Goal: Use online tool/utility: Use online tool/utility

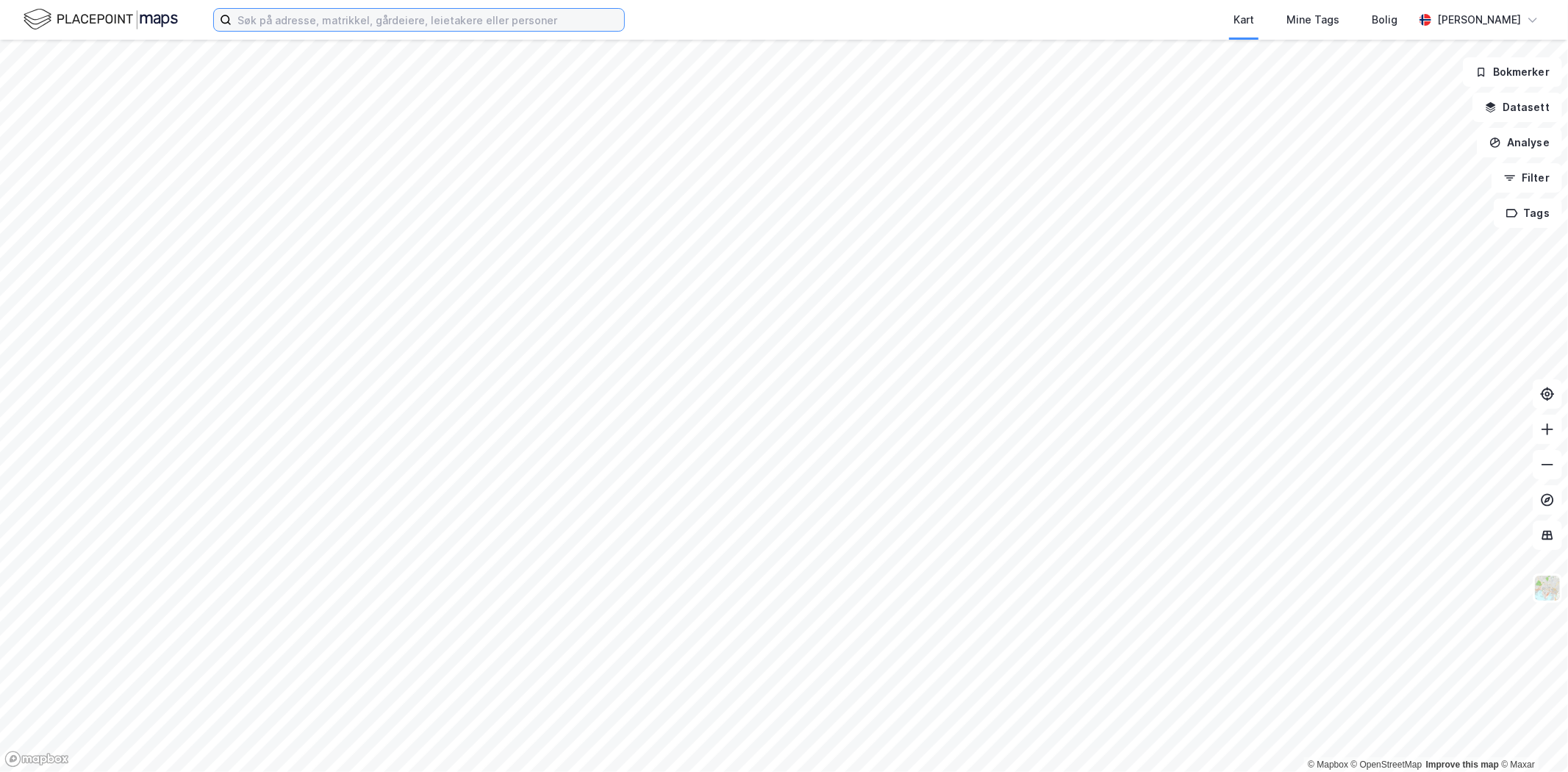
click at [332, 19] on input at bounding box center [428, 20] width 393 height 22
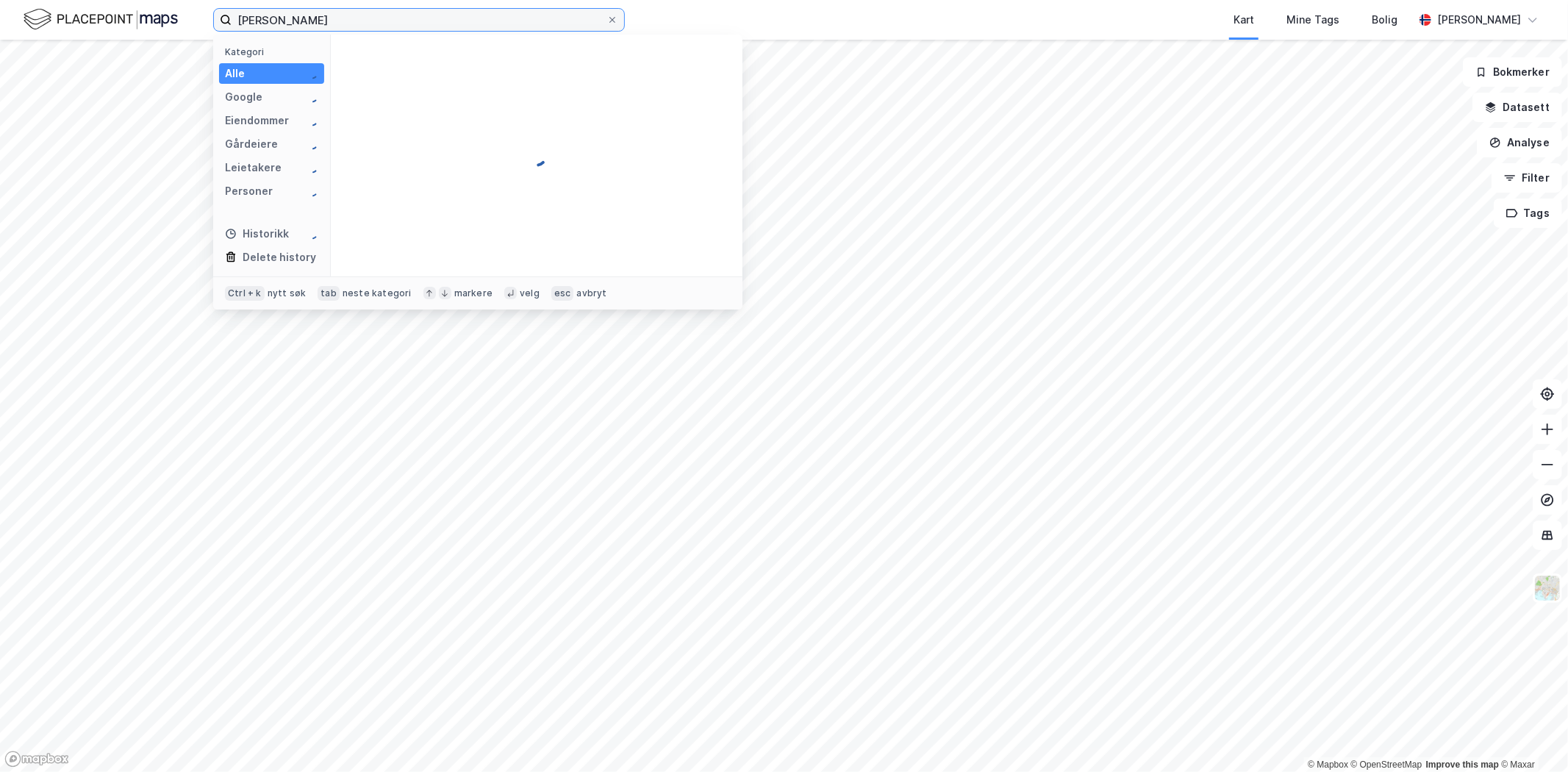
type input "[PERSON_NAME]"
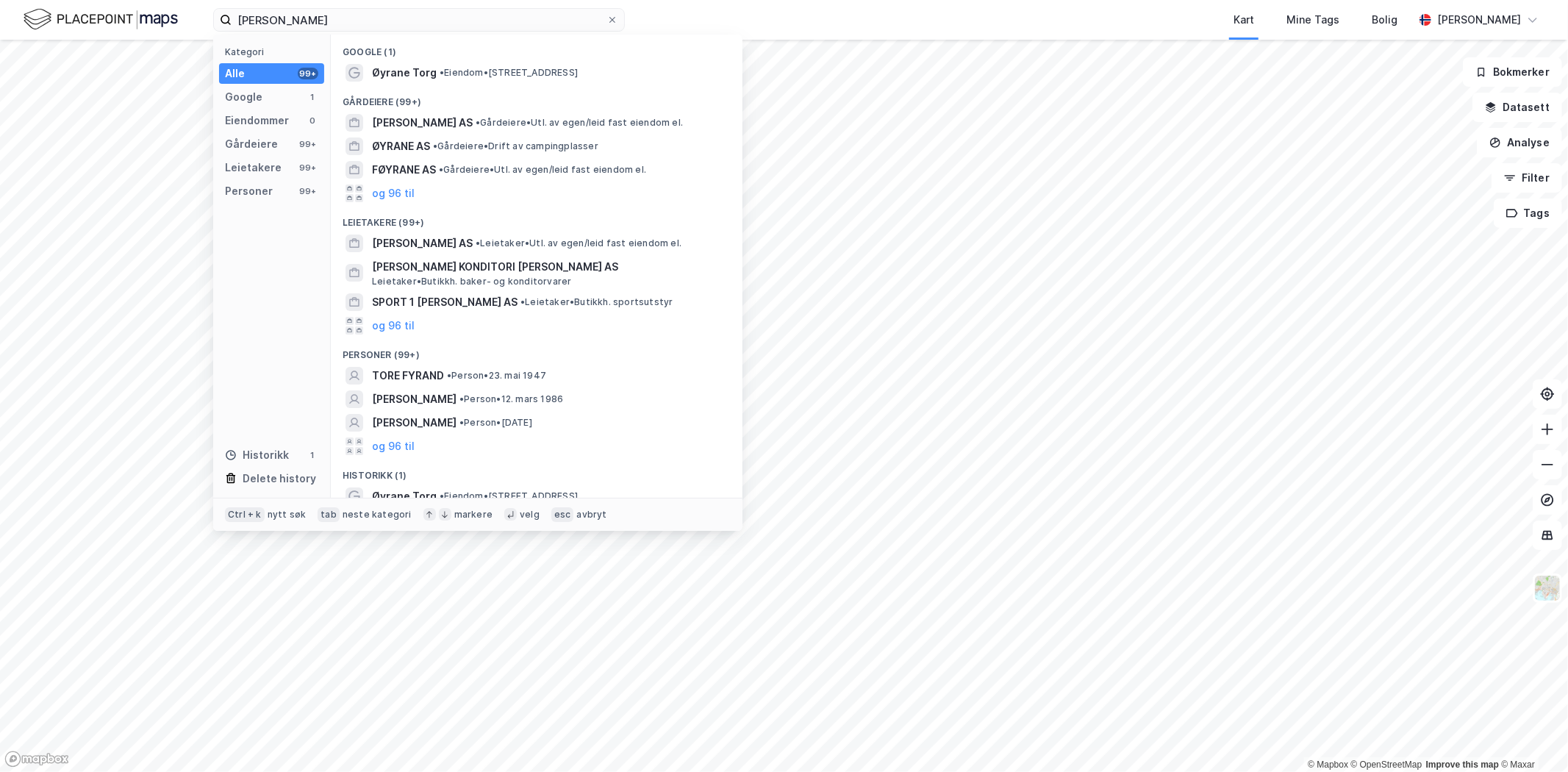
click at [397, 65] on span "Øyrane Torg" at bounding box center [404, 73] width 65 height 18
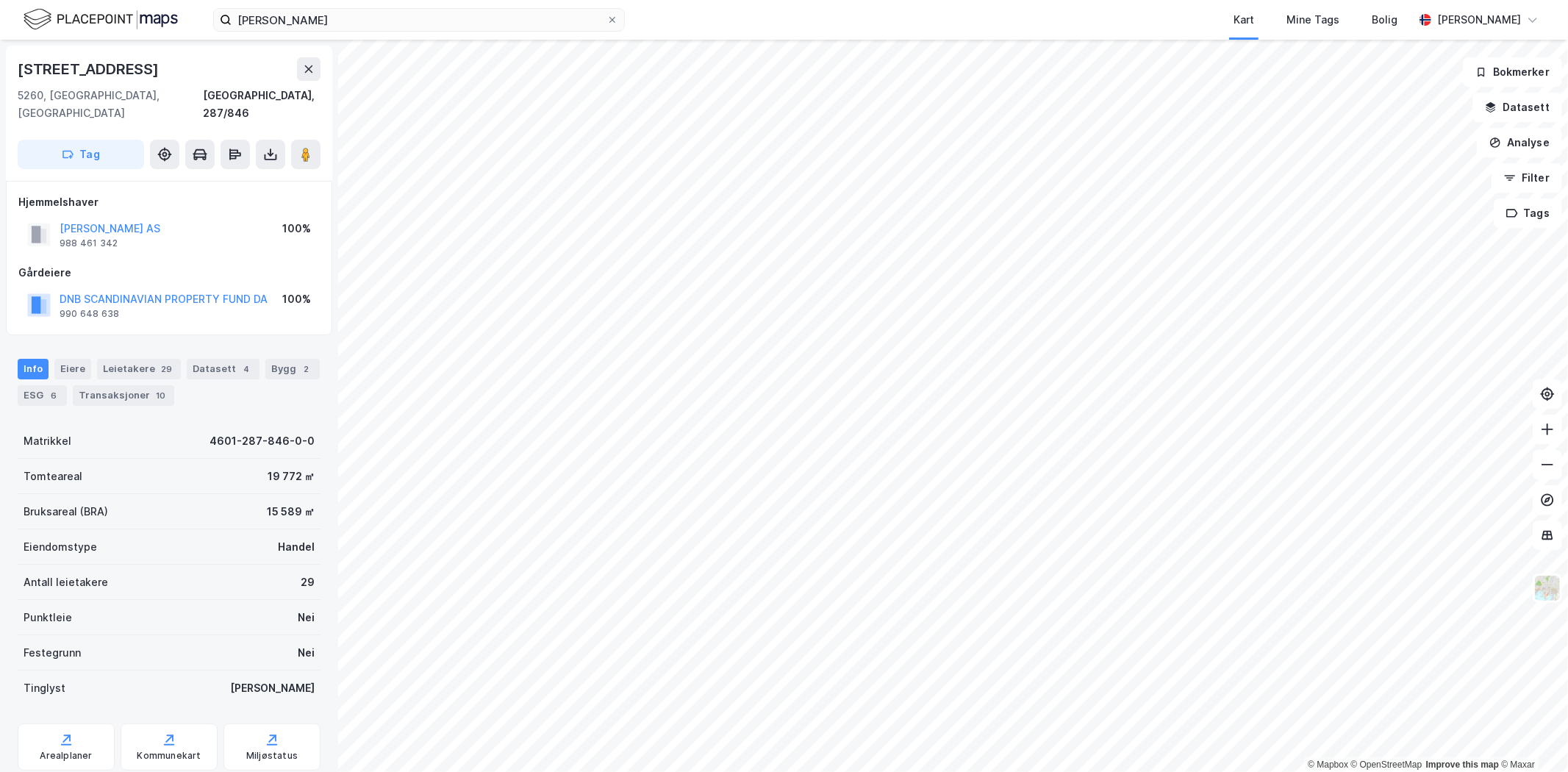
click at [1542, 147] on button "Analyse" at bounding box center [1519, 142] width 85 height 30
click at [1407, 170] on div "Tegn område" at bounding box center [1392, 174] width 128 height 13
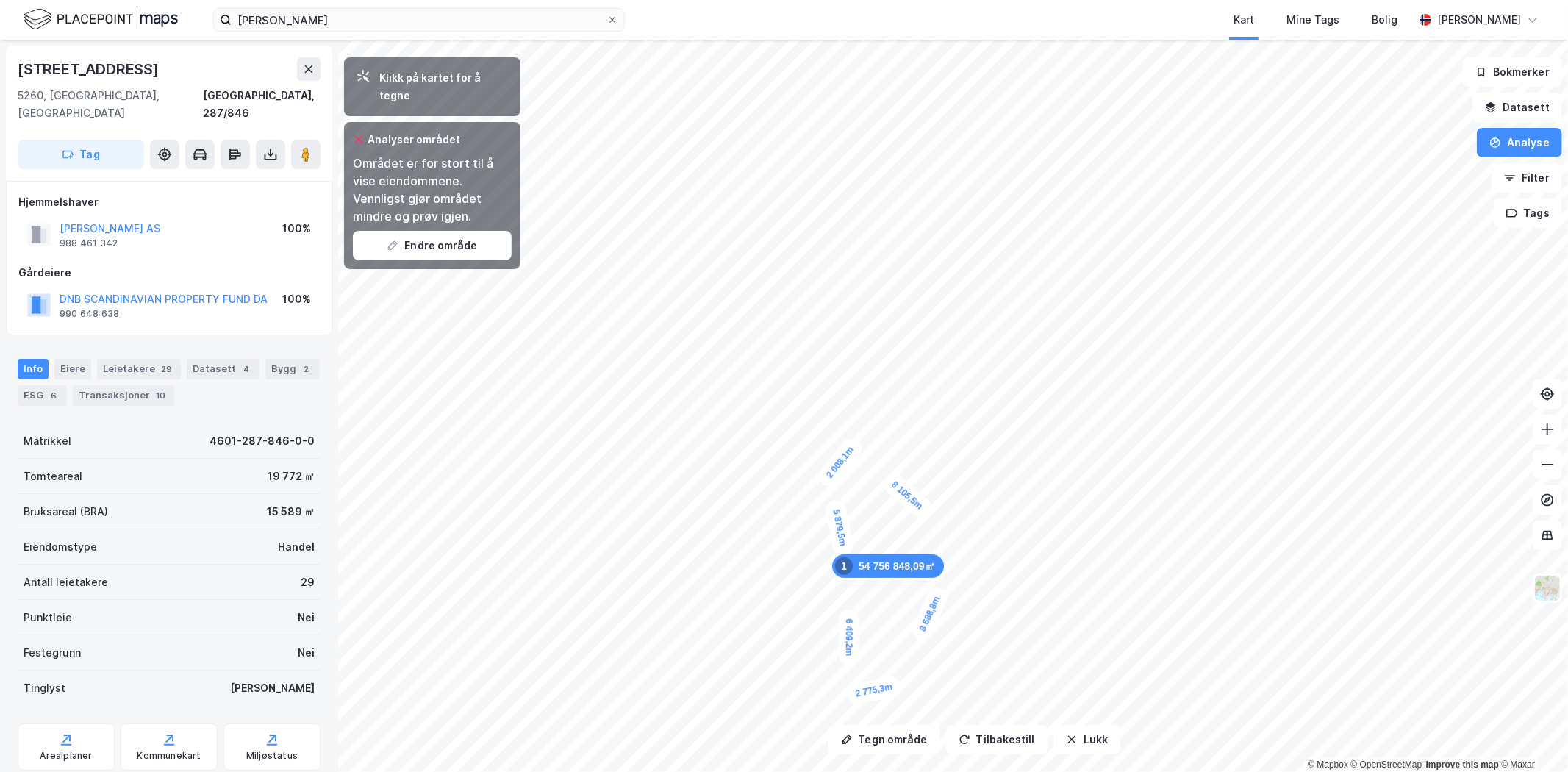
drag, startPoint x: 848, startPoint y: 695, endPoint x: 860, endPoint y: 682, distance: 17.7
click at [424, 231] on button "Endre område" at bounding box center [432, 245] width 159 height 30
click at [356, 122] on div "Analyser området Området er for stort til å vise eiendommene. Vennligst gjør om…" at bounding box center [432, 196] width 176 height 147
click at [361, 136] on icon at bounding box center [359, 139] width 8 height 7
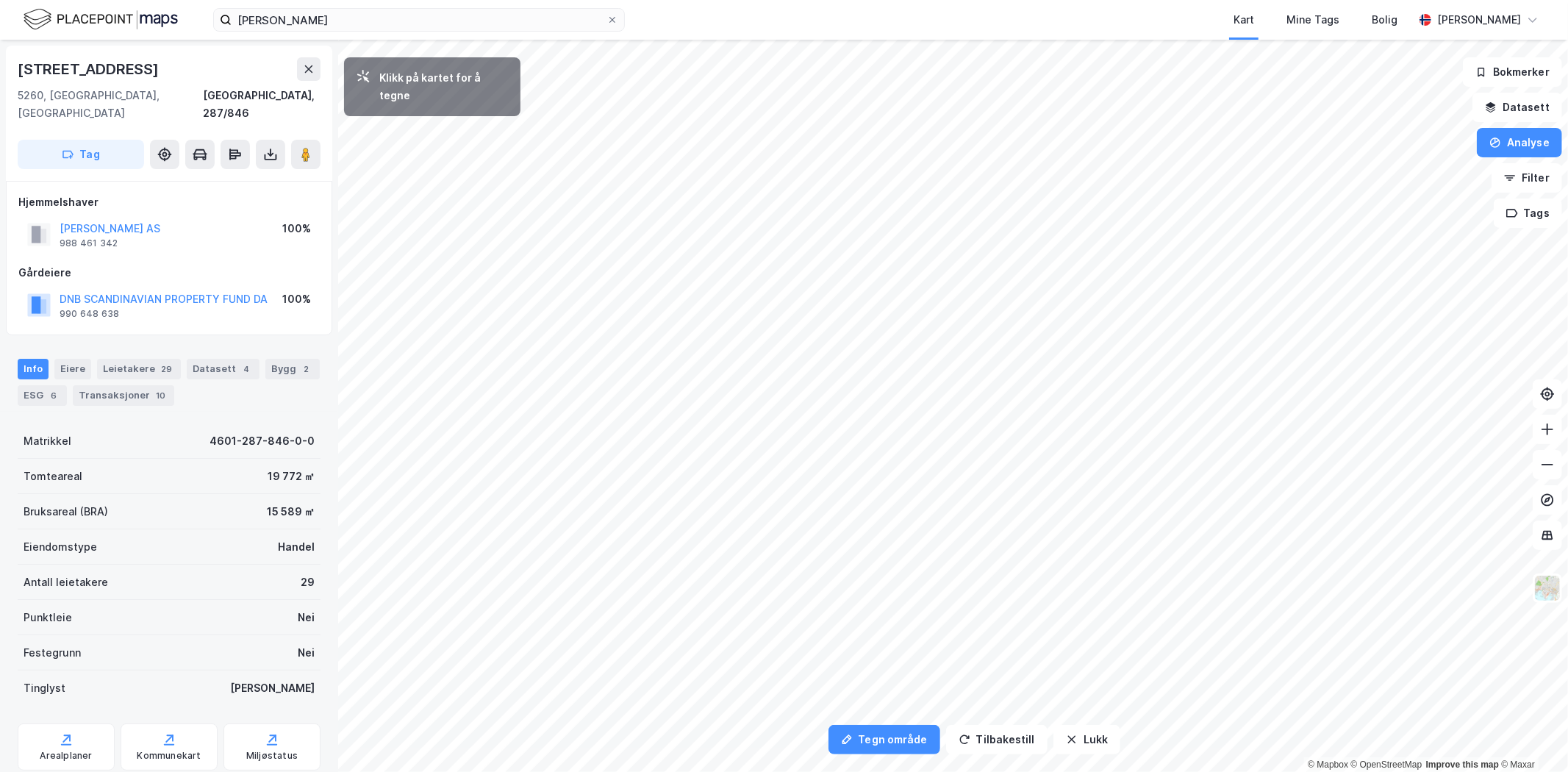
click at [1535, 147] on button "Analyse" at bounding box center [1519, 142] width 85 height 30
click at [1357, 172] on div "Tegn område" at bounding box center [1392, 174] width 128 height 13
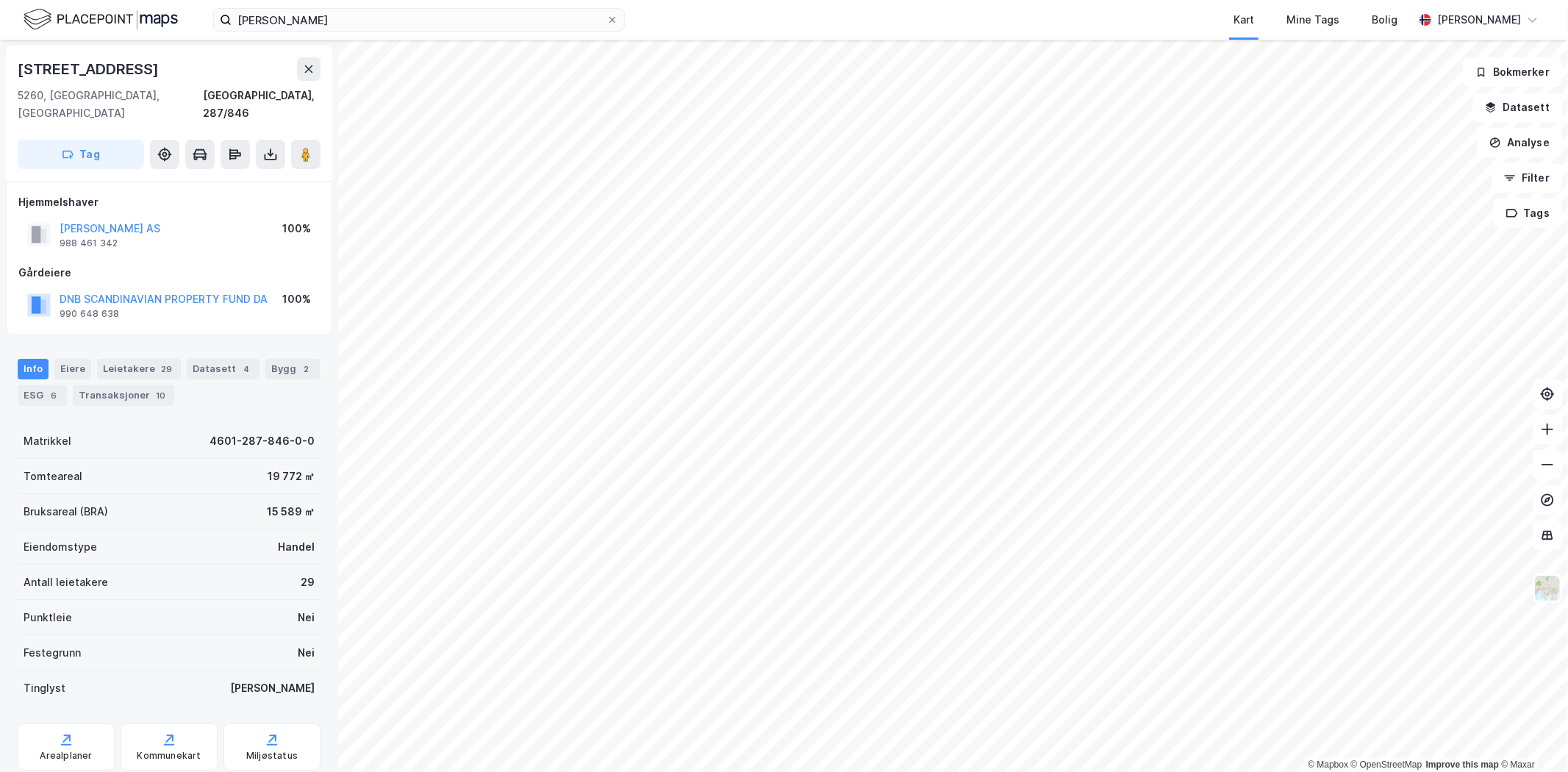
click at [1527, 145] on button "Analyse" at bounding box center [1519, 142] width 85 height 30
click at [1406, 172] on div "Tegn område" at bounding box center [1392, 174] width 128 height 13
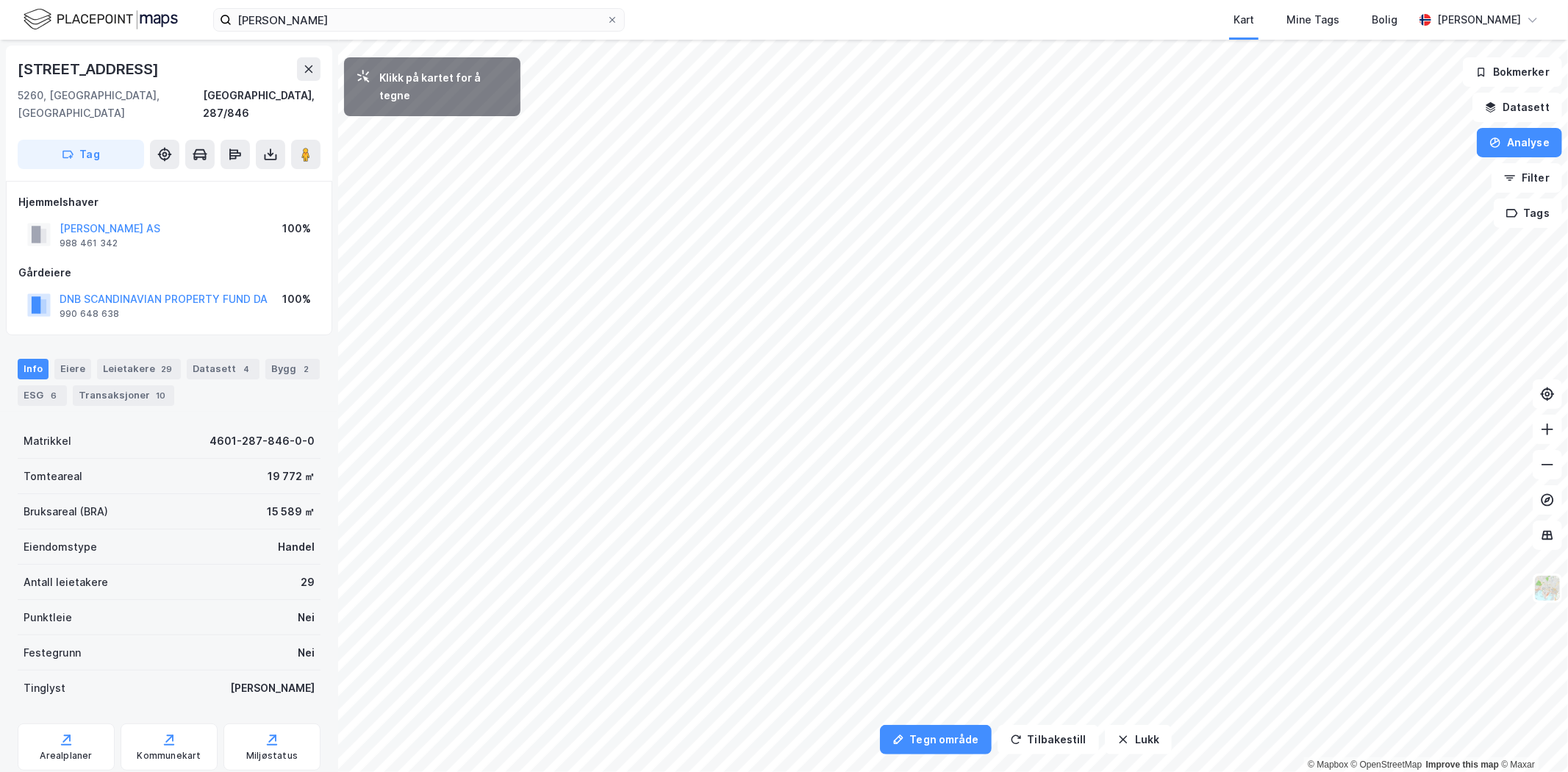
click at [1502, 151] on button "Analyse" at bounding box center [1519, 142] width 85 height 30
click at [1342, 177] on div "Tegn område" at bounding box center [1392, 174] width 128 height 13
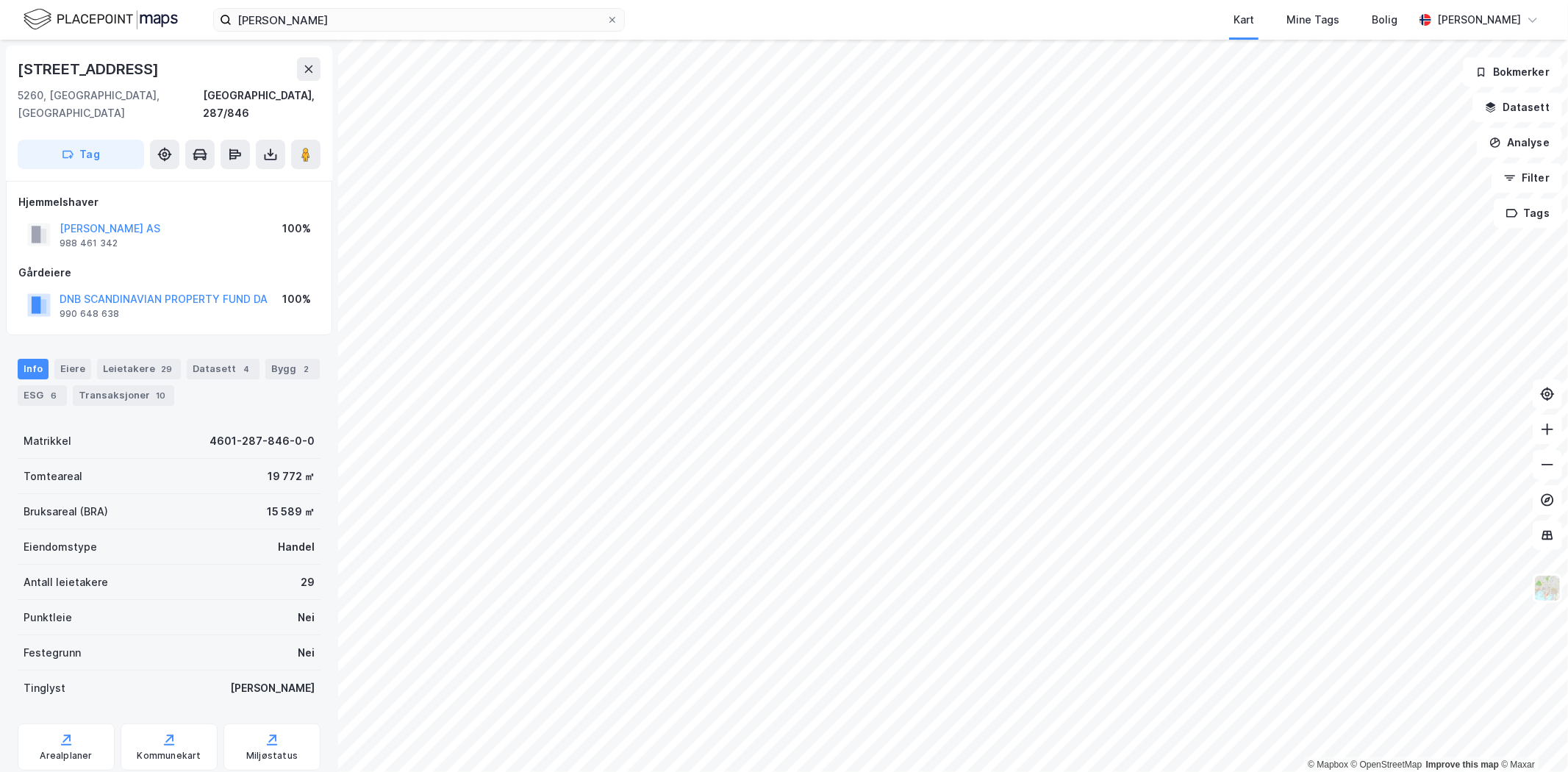
click at [1520, 133] on button "Analyse" at bounding box center [1519, 142] width 85 height 30
click at [1415, 174] on div "Tegn område" at bounding box center [1392, 174] width 128 height 13
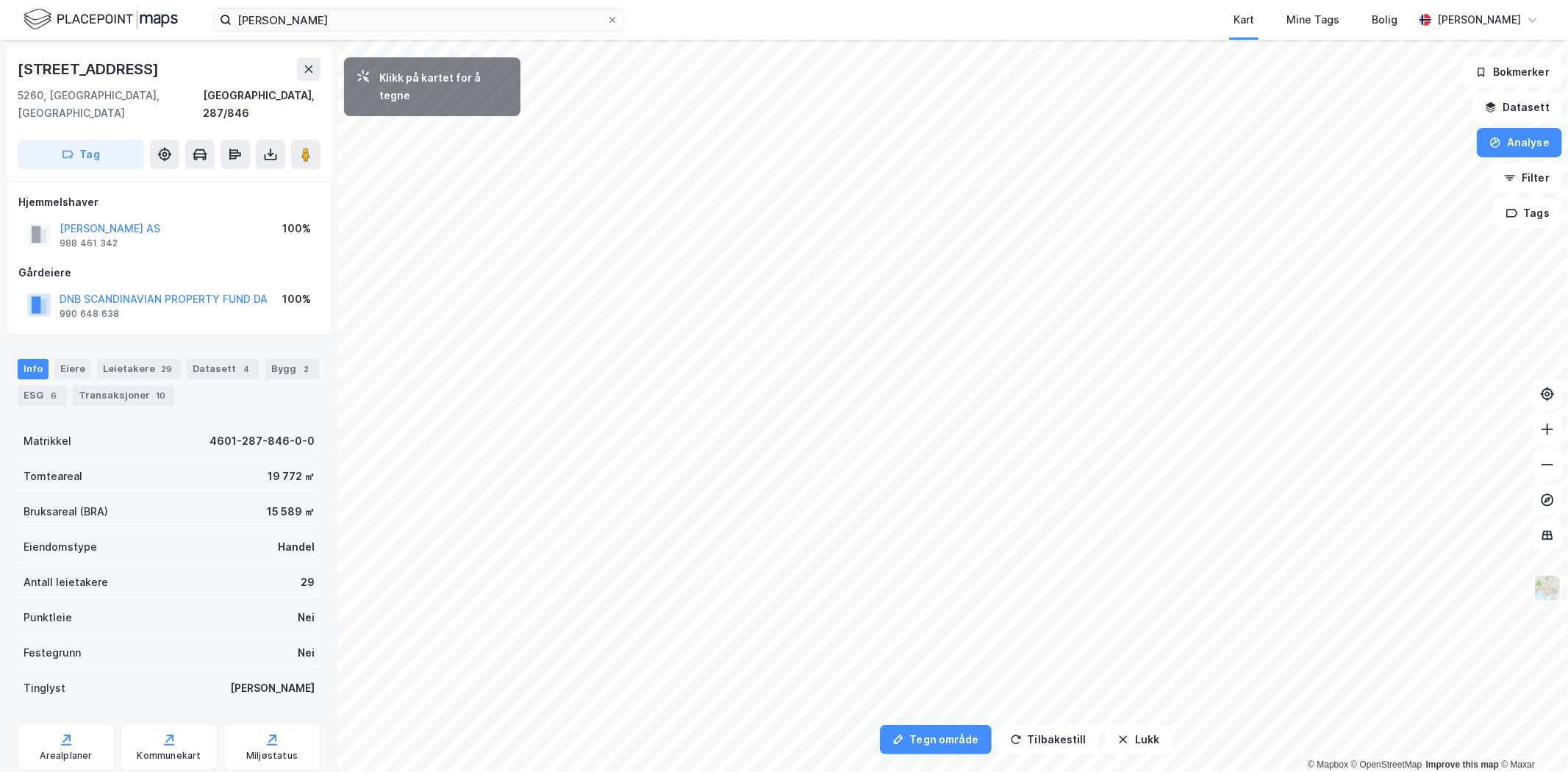
click at [1509, 144] on button "Analyse" at bounding box center [1519, 142] width 85 height 30
click at [1390, 172] on div "Tegn område" at bounding box center [1392, 174] width 128 height 13
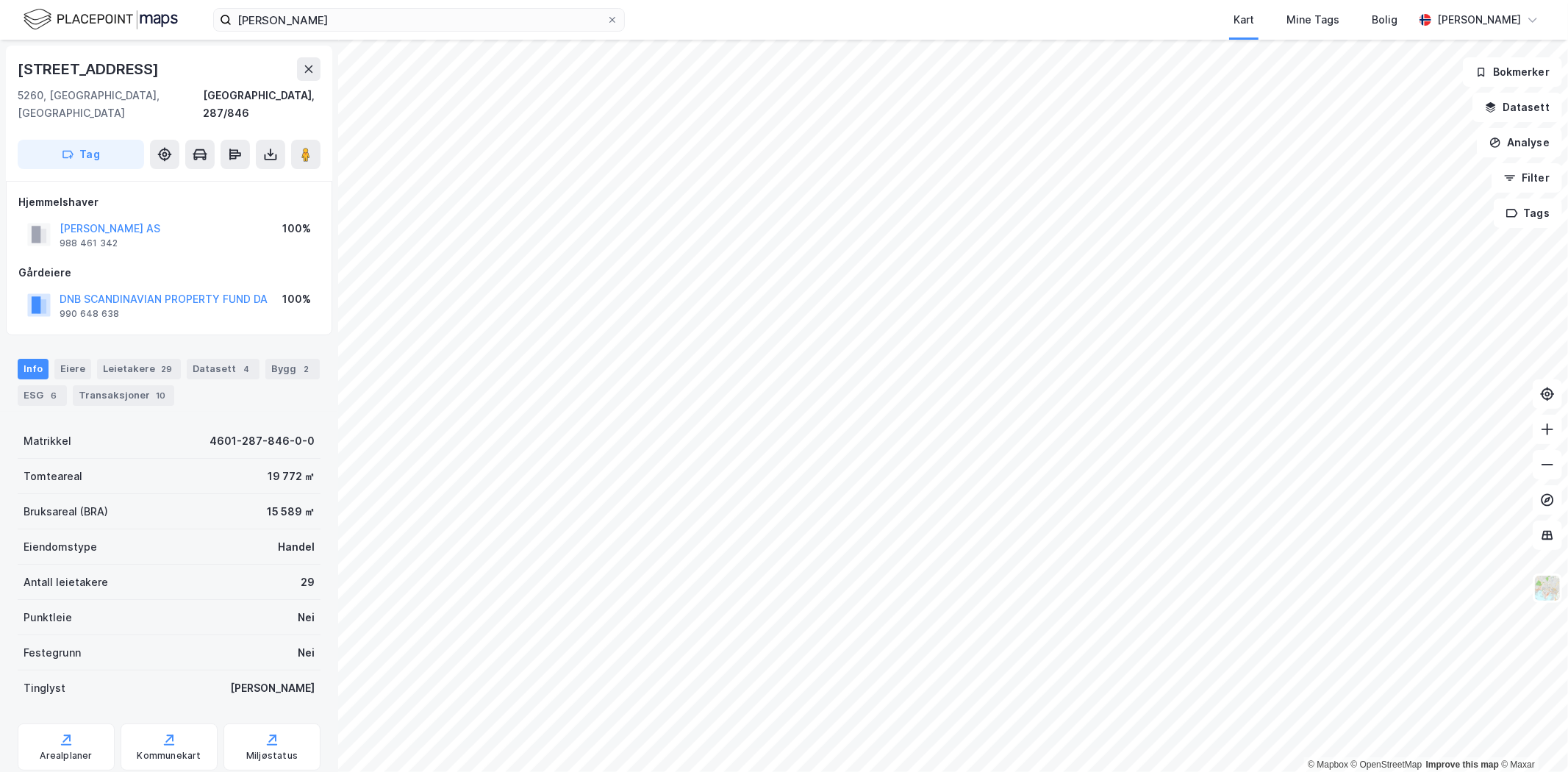
click at [304, 71] on icon at bounding box center [309, 69] width 12 height 12
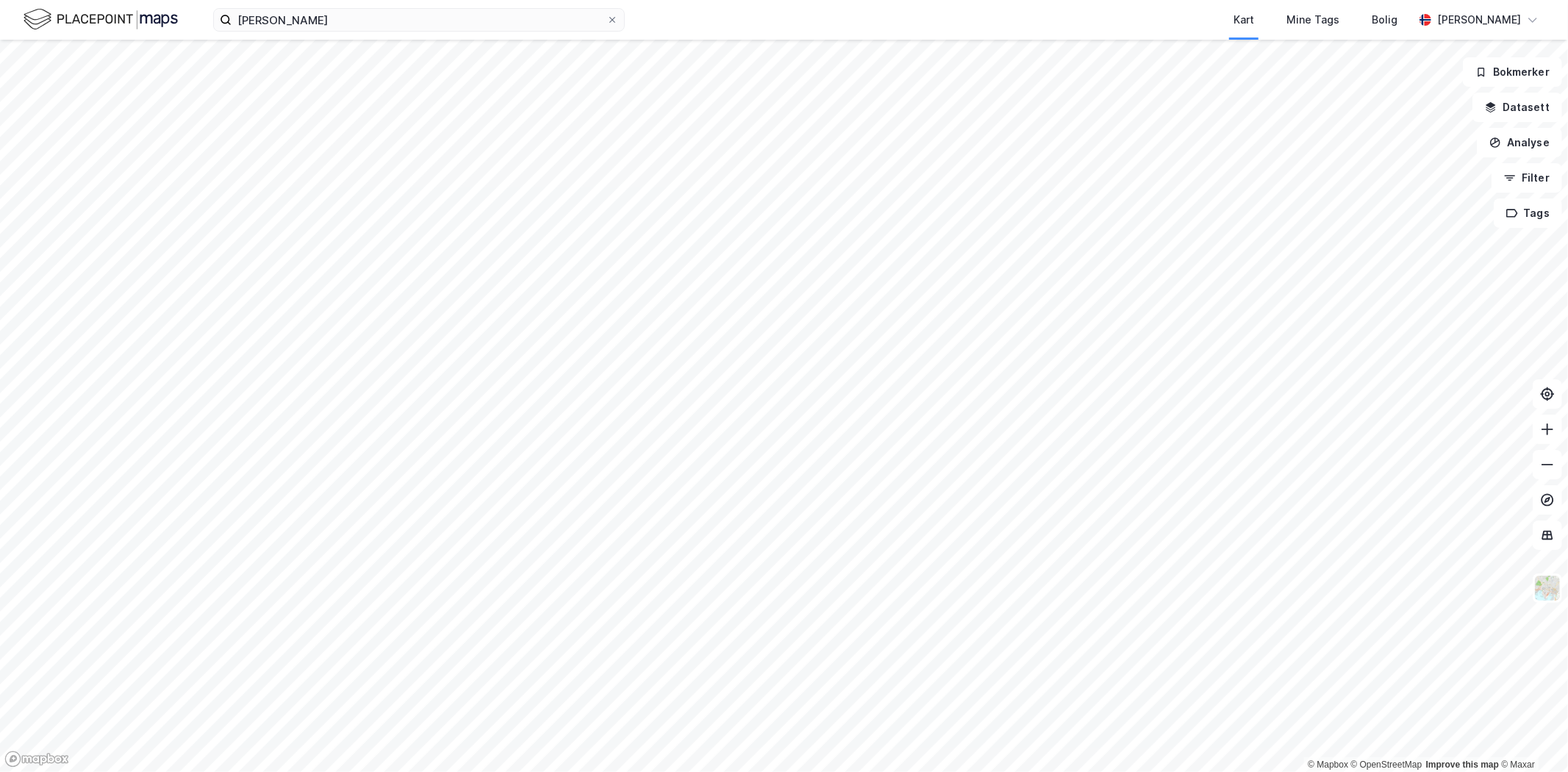
click at [1523, 136] on button "Analyse" at bounding box center [1519, 142] width 85 height 30
click at [1400, 171] on div "Tegn område" at bounding box center [1392, 174] width 128 height 13
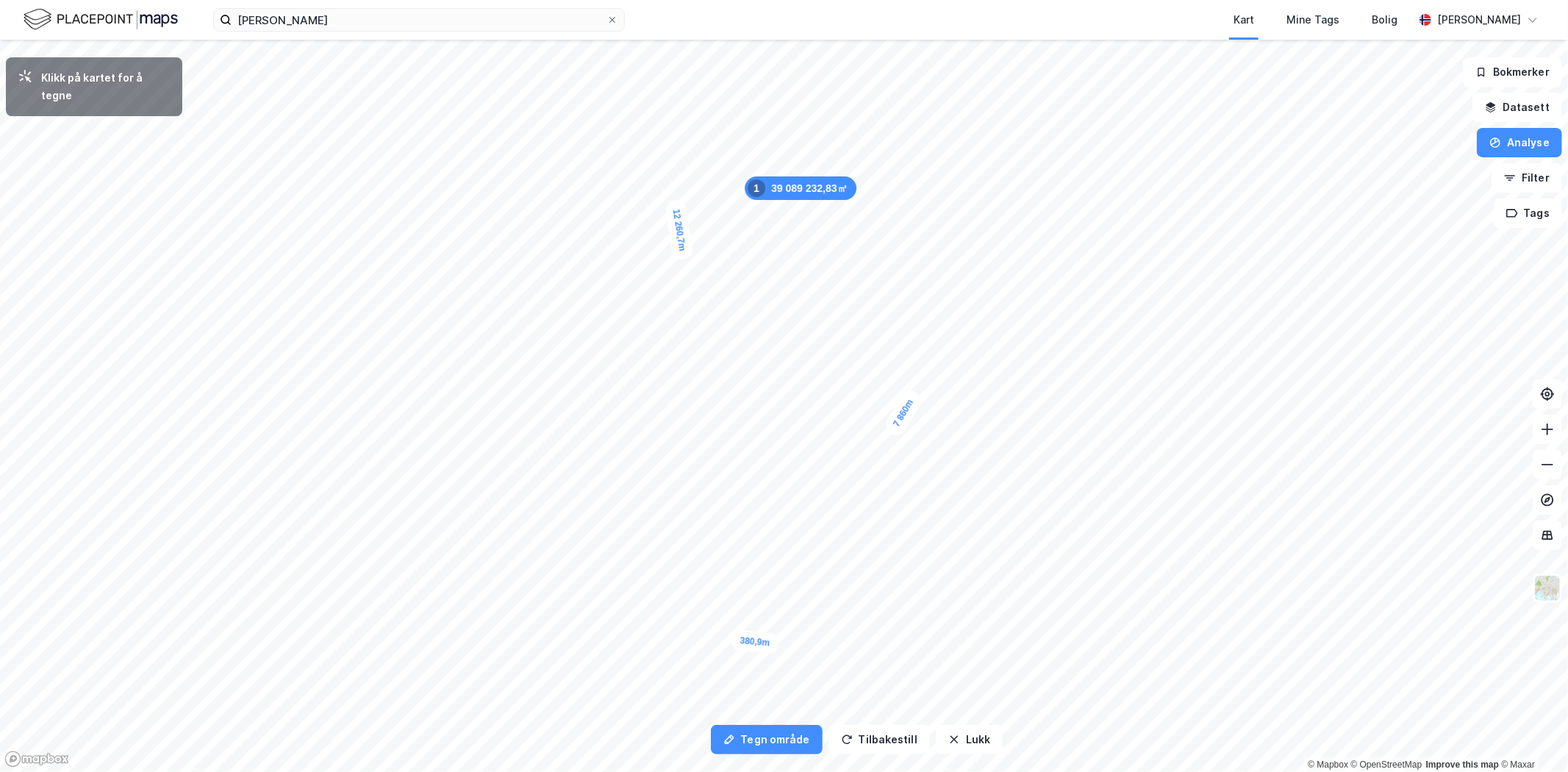
click at [743, 641] on div "380,9m" at bounding box center [756, 642] width 49 height 24
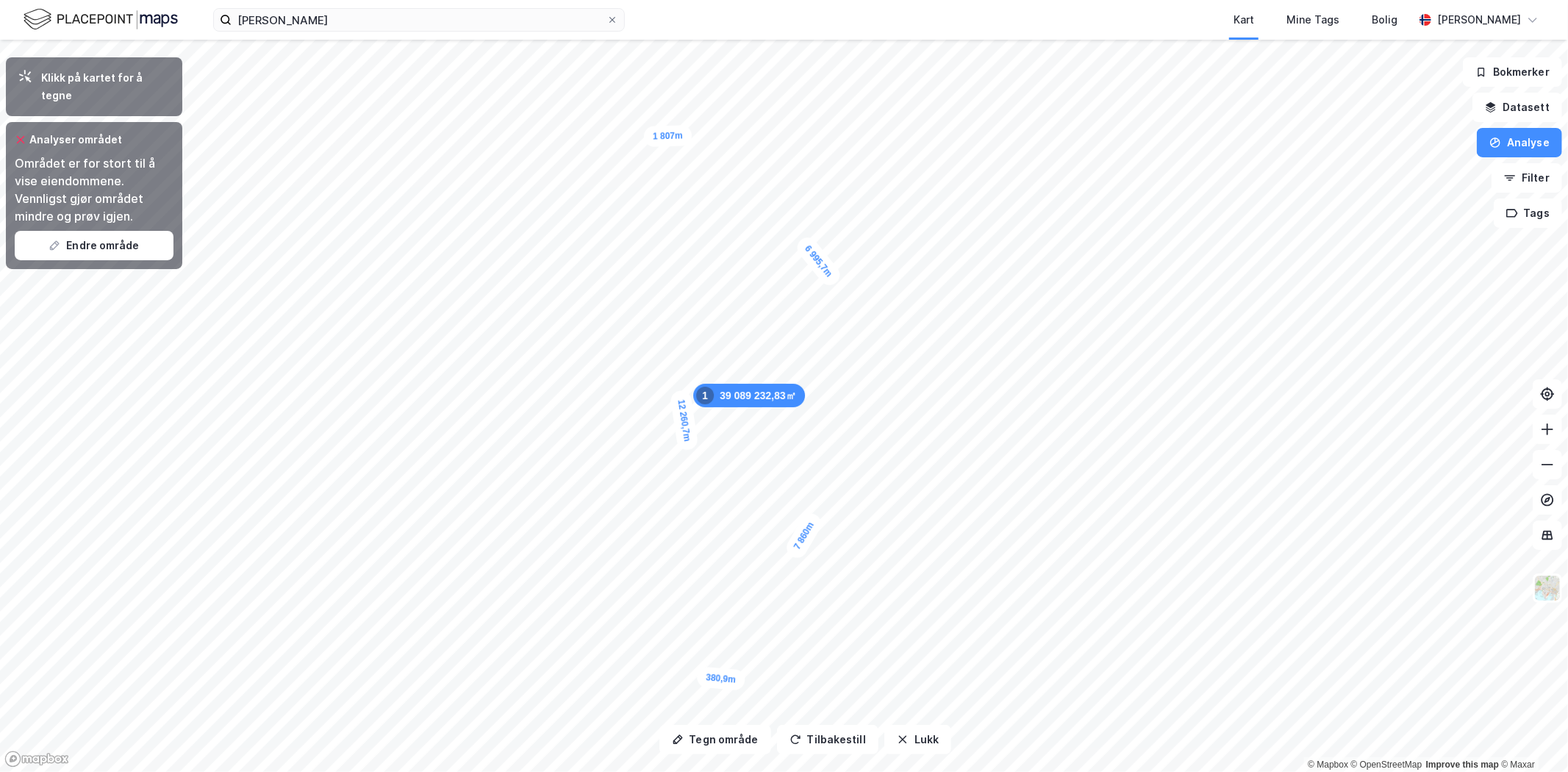
click at [52, 247] on icon "button" at bounding box center [52, 248] width 4 height 4
click at [60, 91] on div "Klikk på kartet for å tegne" at bounding box center [93, 87] width 176 height 59
click at [68, 154] on div "Området er for stort til å vise eiendommene. Vennligst gjør området mindre og p…" at bounding box center [93, 189] width 159 height 70
click at [103, 233] on button "Endre område" at bounding box center [93, 245] width 159 height 30
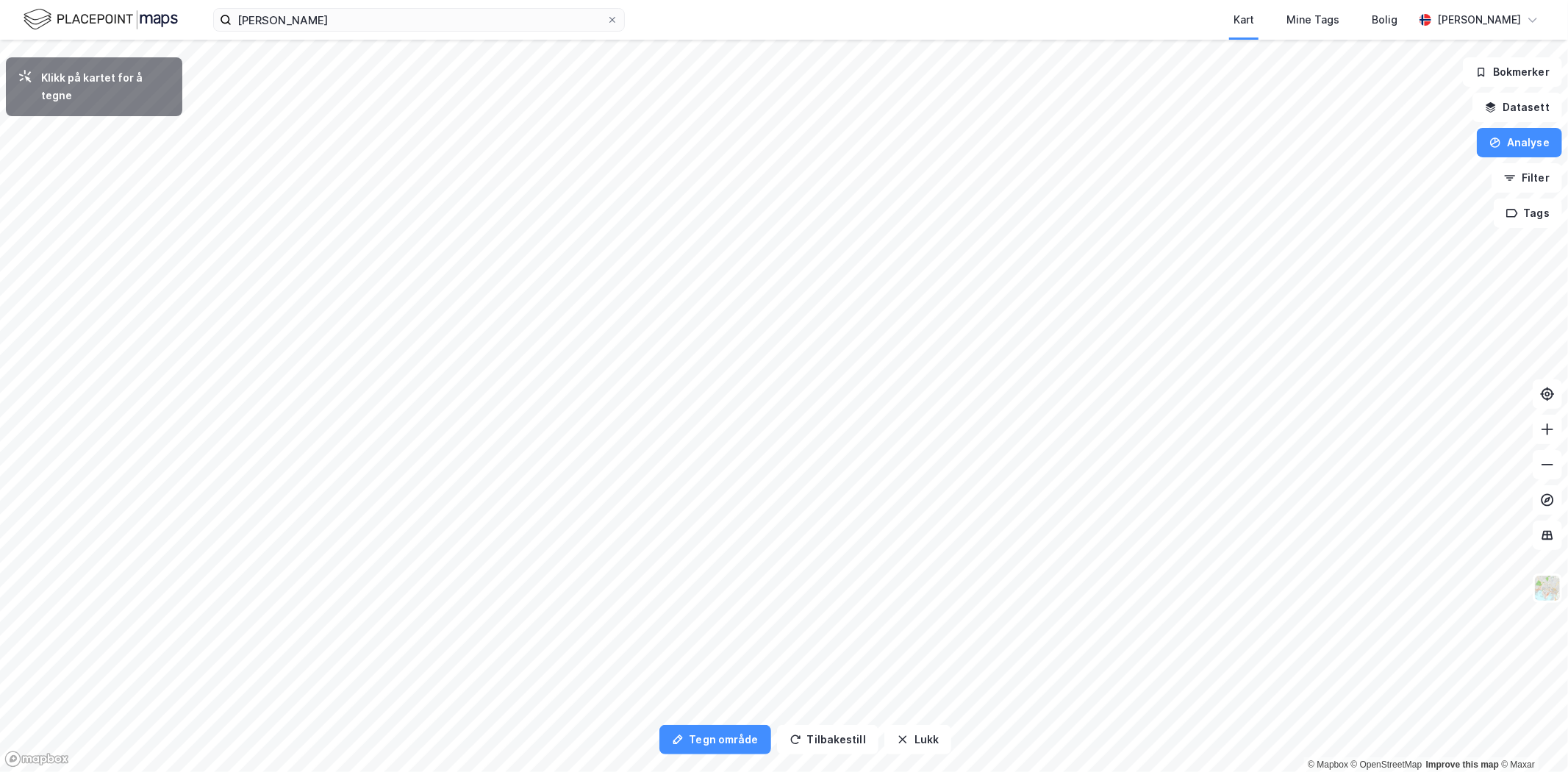
click at [1506, 148] on button "Analyse" at bounding box center [1519, 142] width 85 height 30
click at [1408, 173] on div "Tegn område" at bounding box center [1392, 174] width 128 height 13
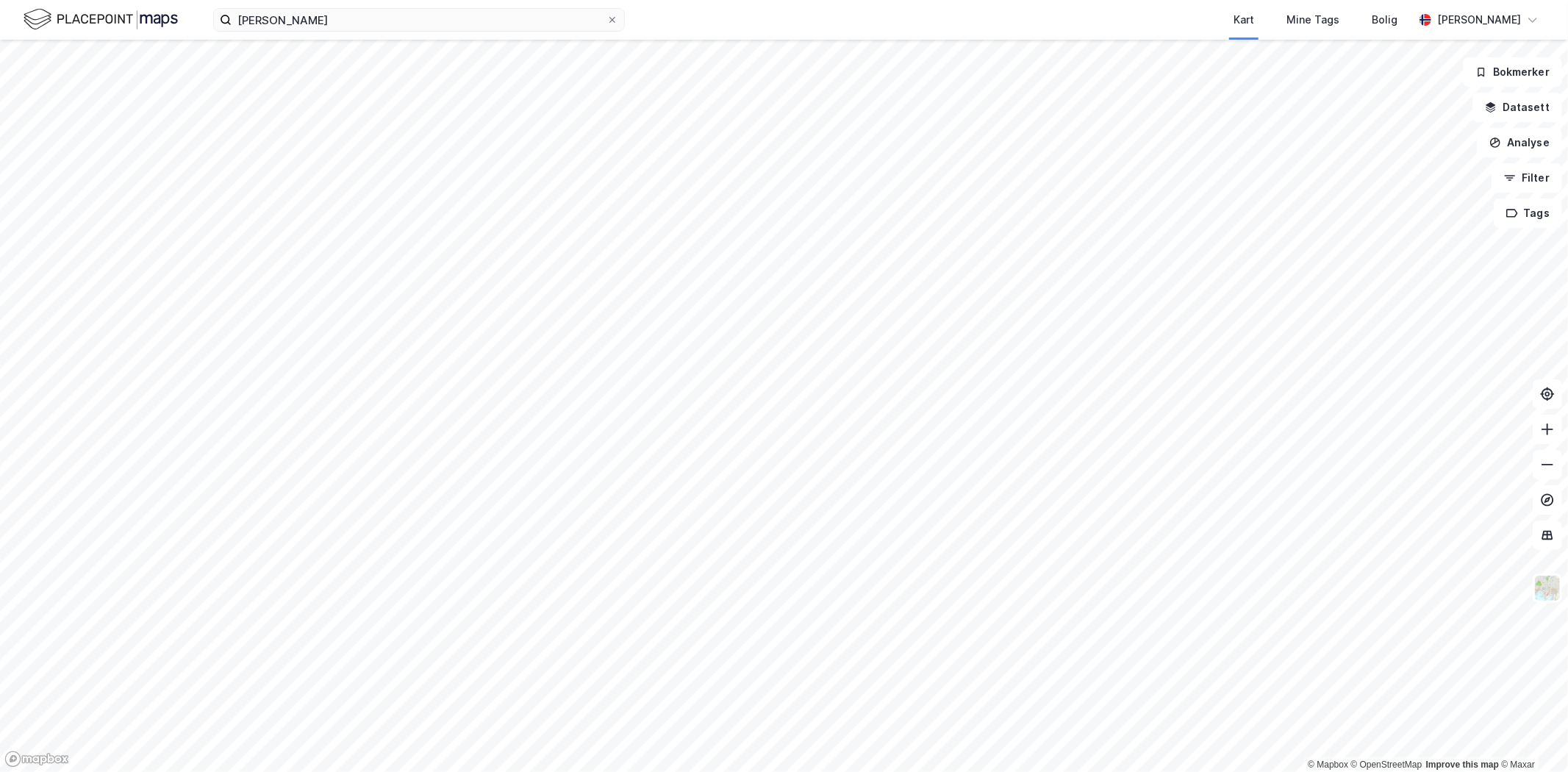
click at [1501, 144] on icon "button" at bounding box center [1496, 142] width 10 height 10
click at [1376, 183] on div "Tegn område" at bounding box center [1383, 174] width 169 height 24
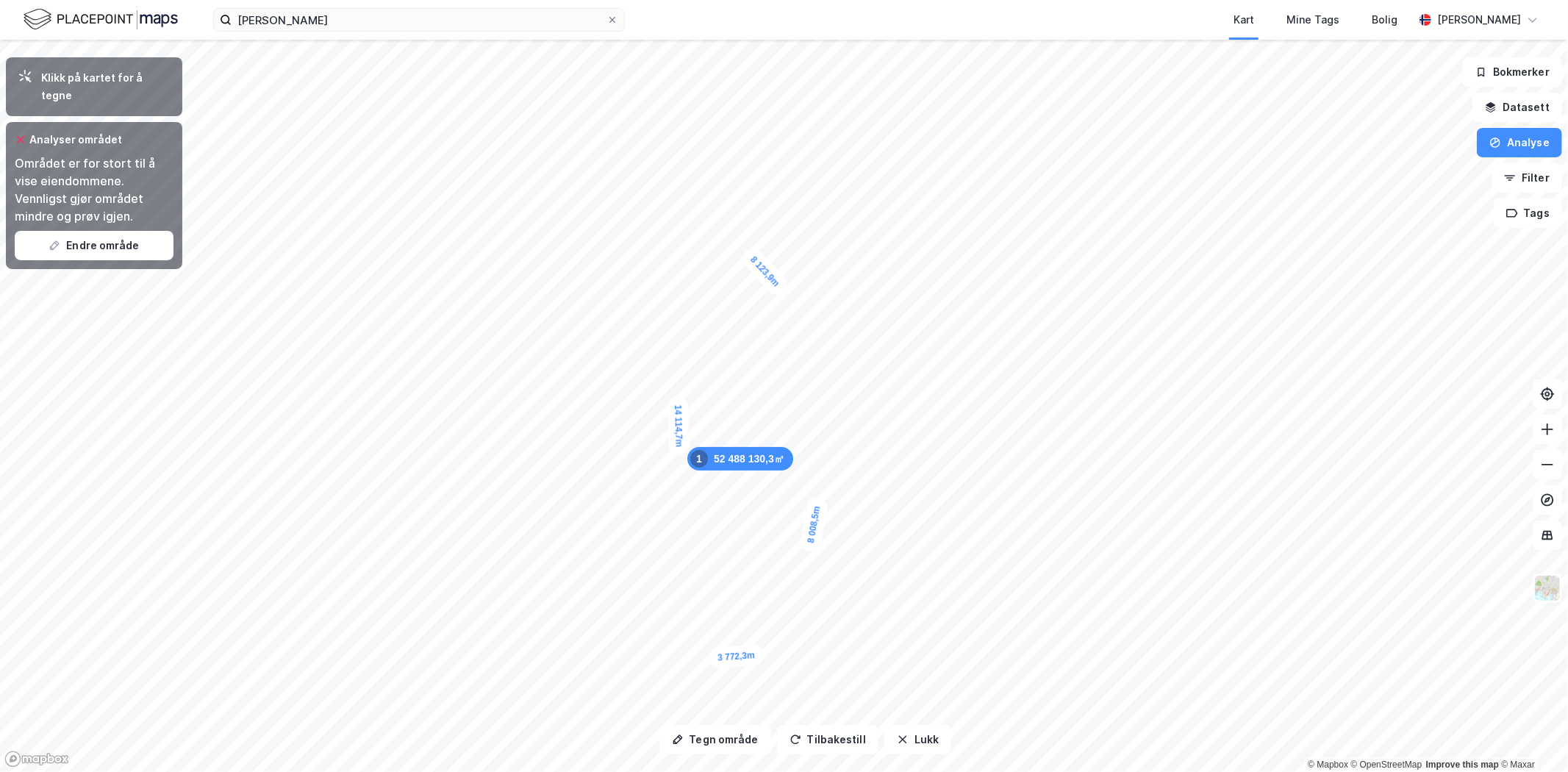
click at [113, 231] on button "Endre område" at bounding box center [93, 245] width 159 height 30
click at [94, 231] on button "Endre område" at bounding box center [93, 245] width 159 height 30
click at [105, 243] on div "Analyser området Området er for stort til å vise eiendommene. Vennligst gjør om…" at bounding box center [93, 196] width 176 height 147
click at [117, 237] on button "Endre område" at bounding box center [93, 245] width 159 height 30
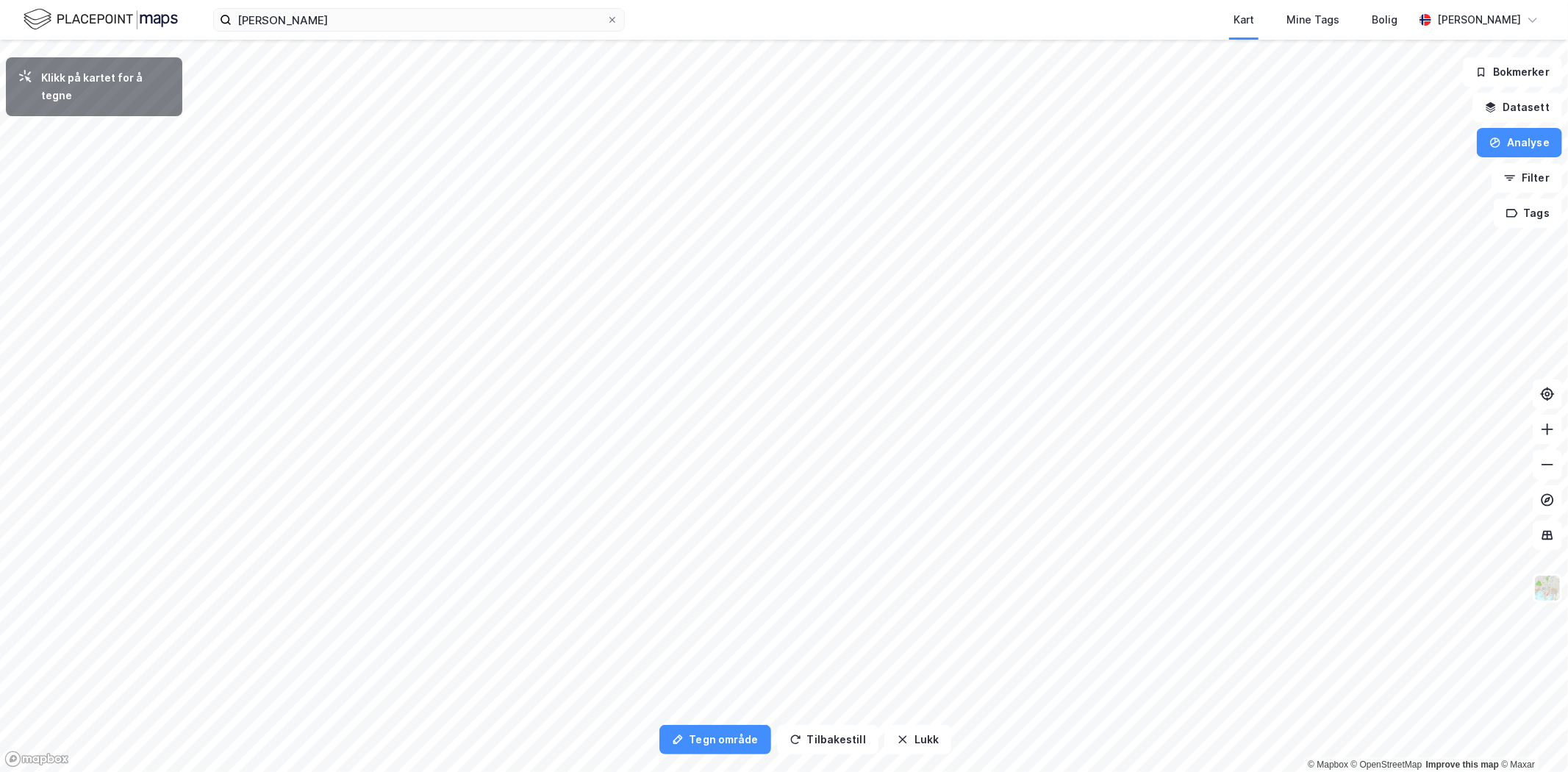
click at [1524, 145] on button "Analyse" at bounding box center [1519, 142] width 85 height 30
click at [1410, 172] on div "Tegn område" at bounding box center [1392, 174] width 128 height 13
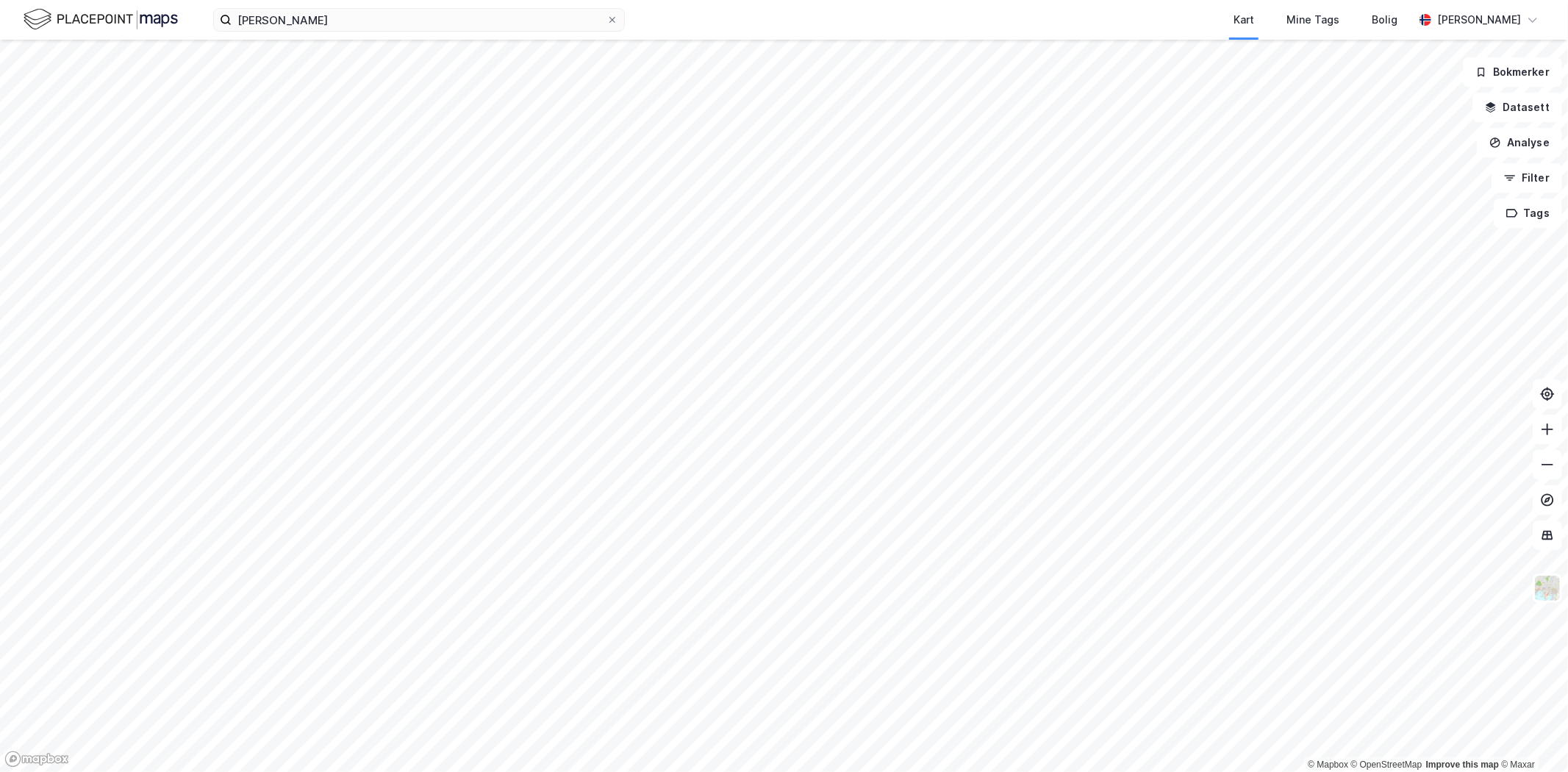
click at [1542, 137] on button "Analyse" at bounding box center [1519, 142] width 85 height 30
click at [1389, 172] on div "Tegn område" at bounding box center [1392, 174] width 128 height 13
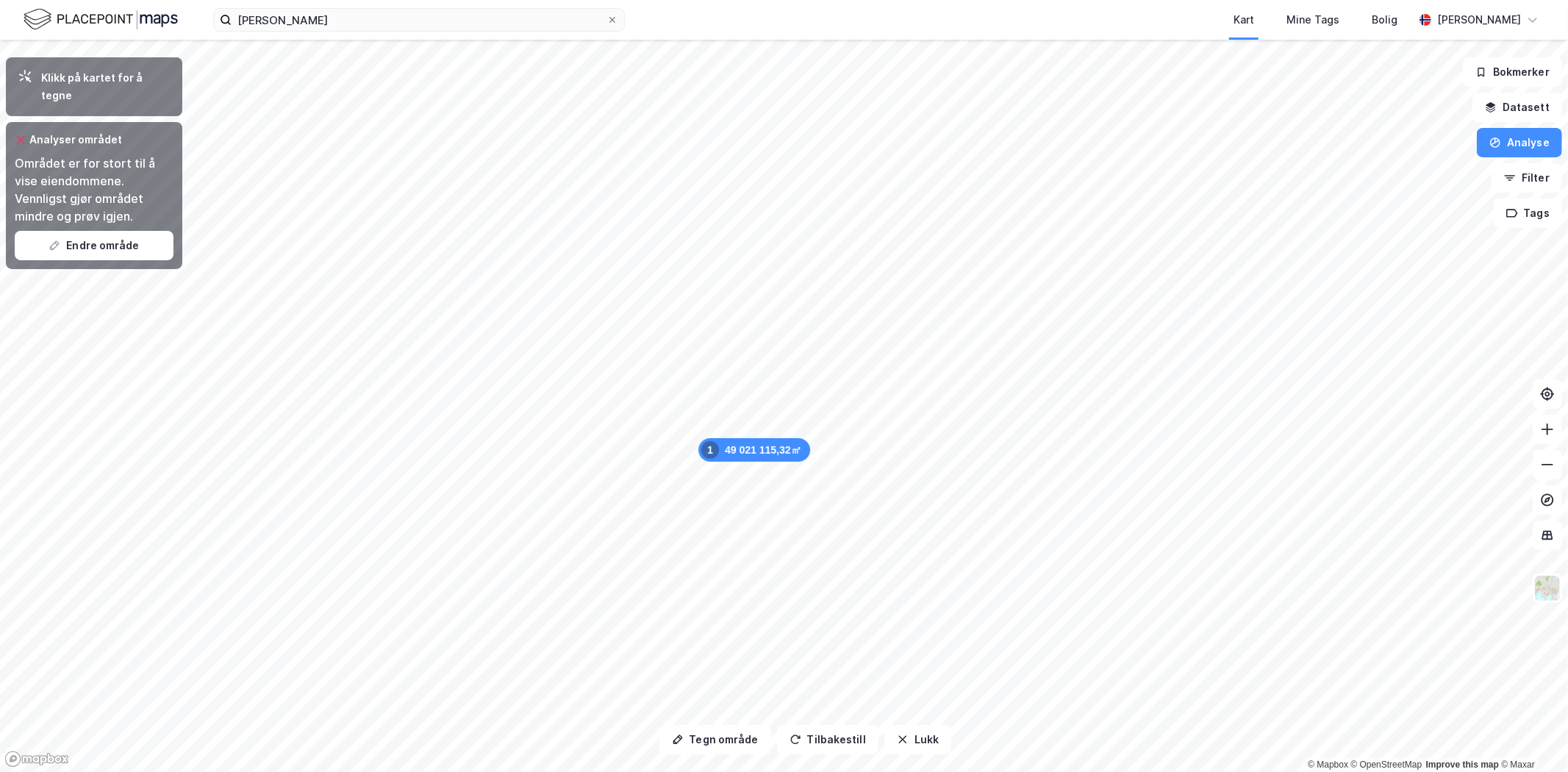
click at [128, 237] on button "Endre område" at bounding box center [93, 245] width 159 height 30
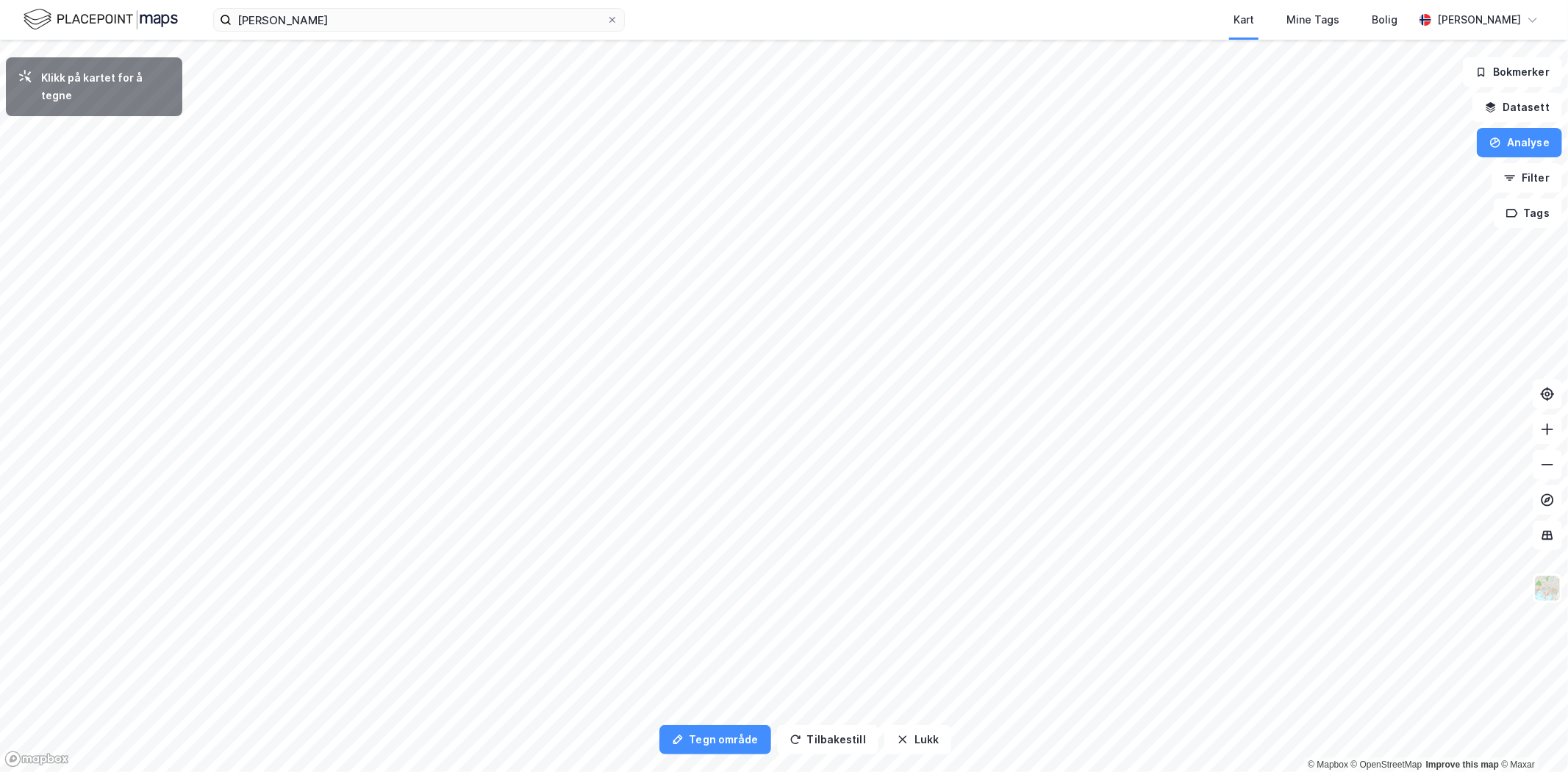
click at [1498, 145] on icon "button" at bounding box center [1495, 142] width 12 height 12
click at [1392, 171] on div "Tegn område" at bounding box center [1392, 174] width 128 height 13
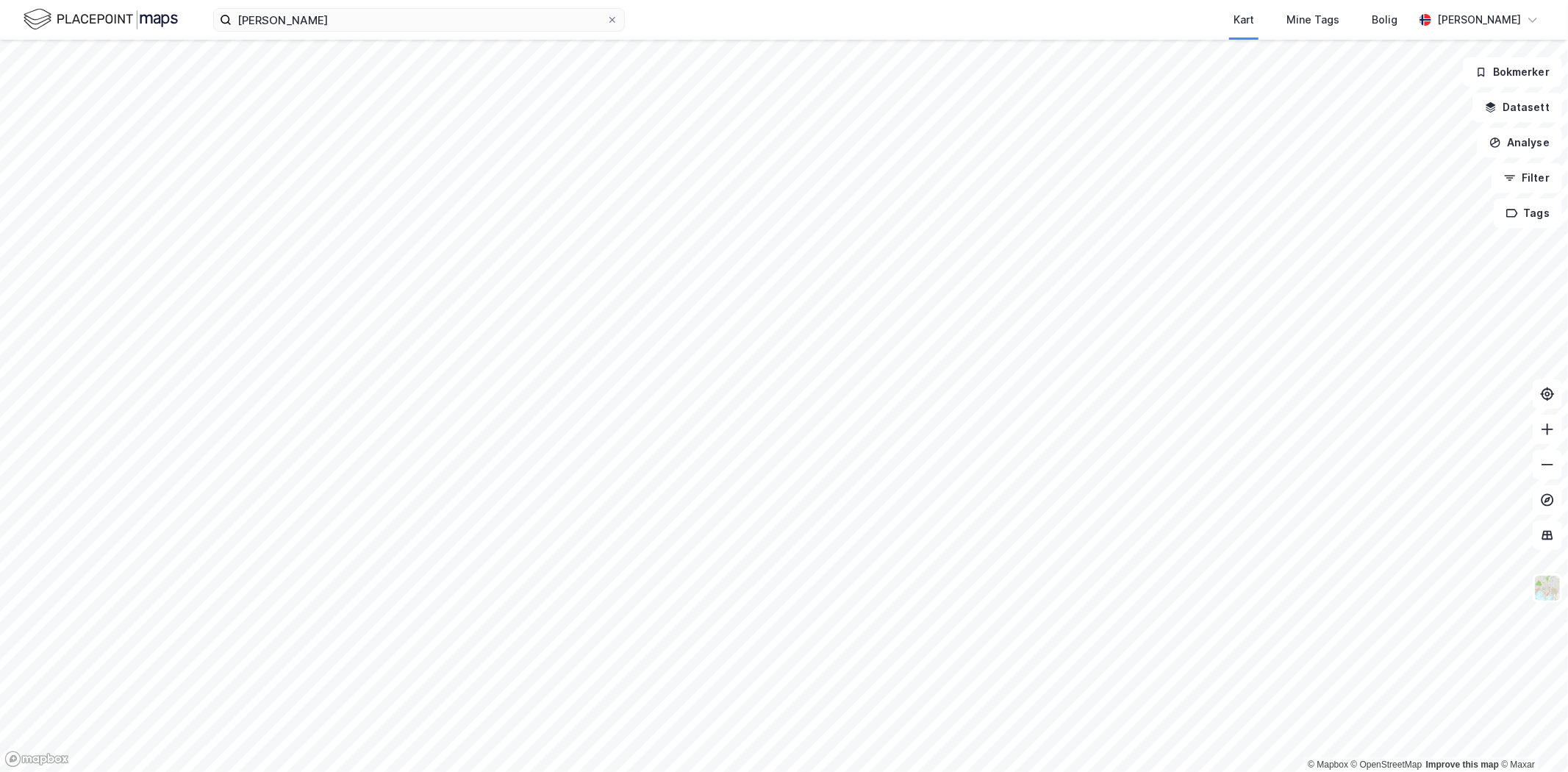
click at [1523, 144] on button "Analyse" at bounding box center [1519, 142] width 85 height 30
click at [1414, 175] on div "Tegn område" at bounding box center [1392, 174] width 128 height 13
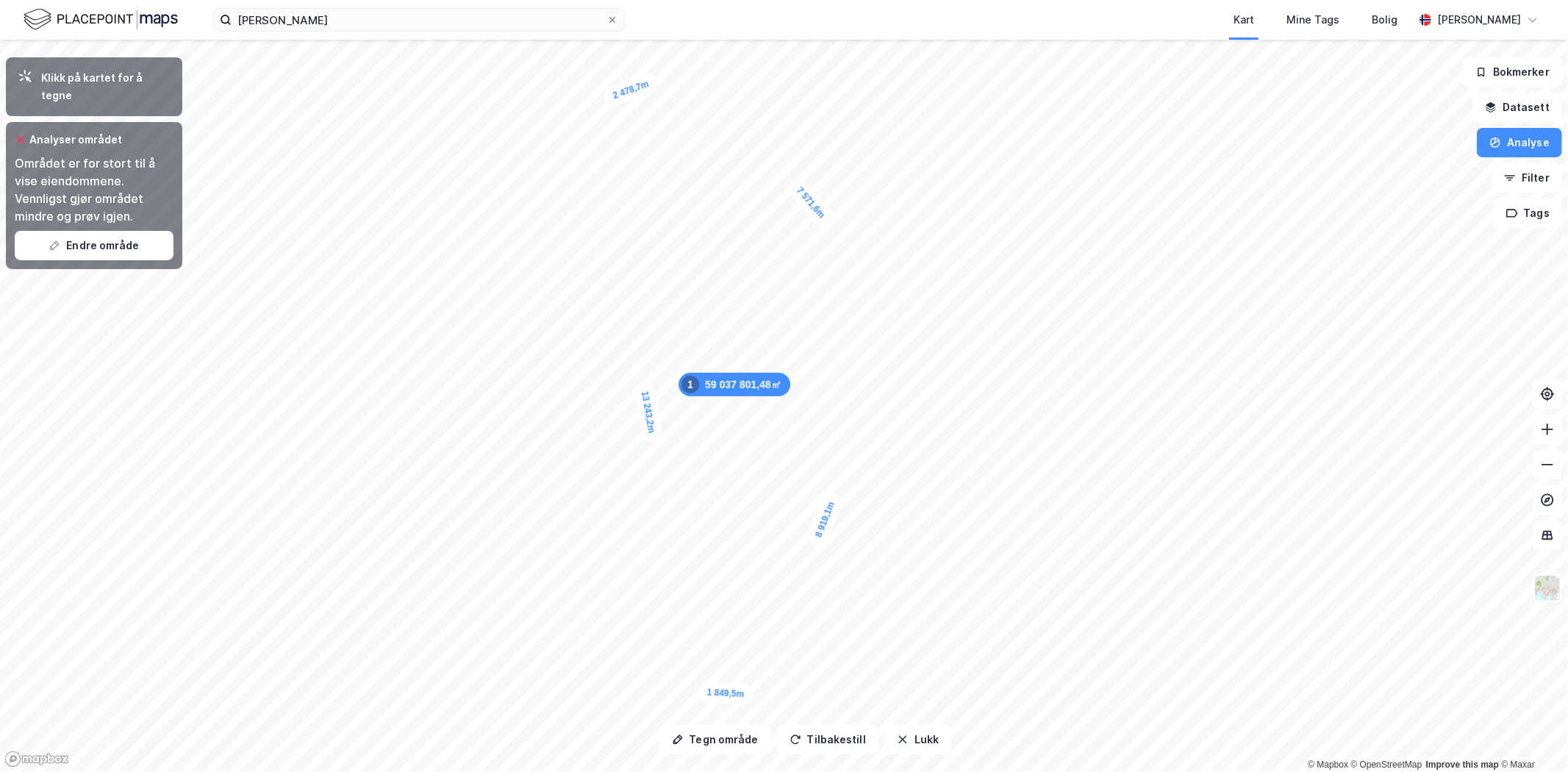
click at [93, 231] on button "Endre område" at bounding box center [93, 245] width 159 height 30
click at [99, 231] on button "Endre område" at bounding box center [93, 245] width 159 height 30
drag, startPoint x: 806, startPoint y: 431, endPoint x: 818, endPoint y: 432, distance: 12.0
click at [818, 432] on div "8 448,7m" at bounding box center [825, 422] width 39 height 59
click at [51, 240] on icon "button" at bounding box center [54, 245] width 12 height 12
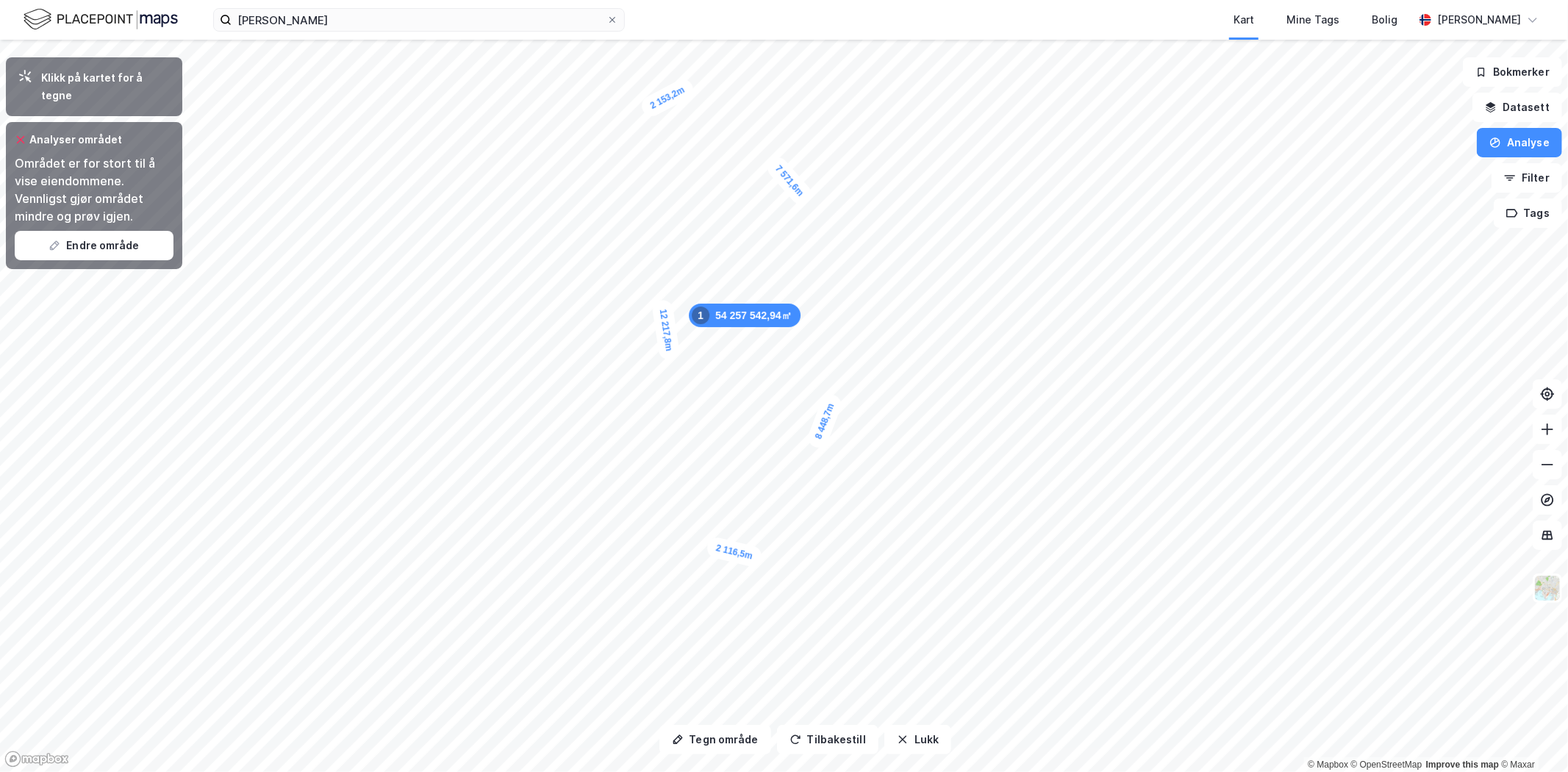
click at [62, 231] on button "Endre område" at bounding box center [93, 245] width 159 height 30
click at [1528, 137] on button "Analyse" at bounding box center [1519, 142] width 85 height 30
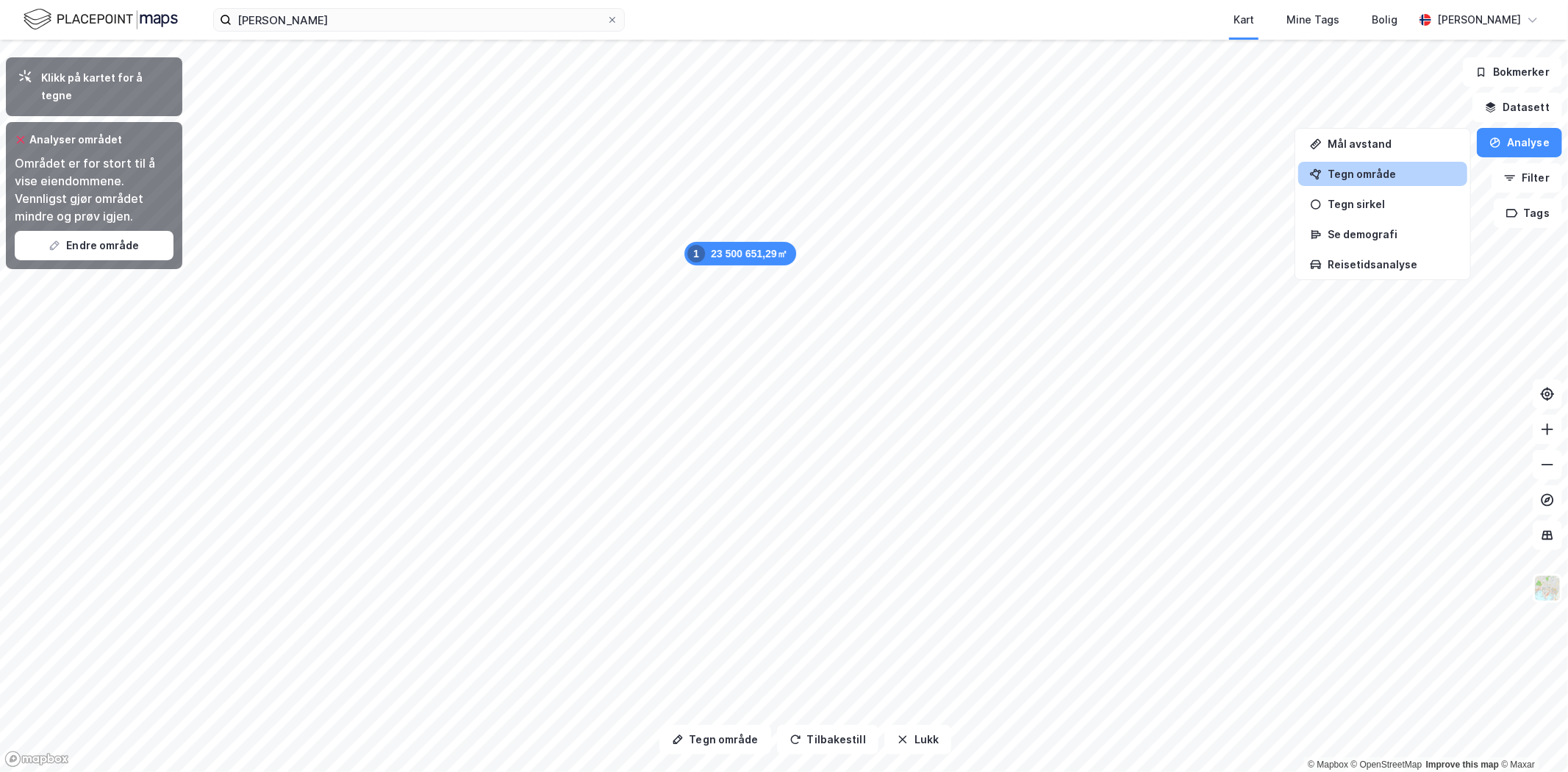
click at [1305, 176] on div "Tegn område" at bounding box center [1383, 174] width 169 height 24
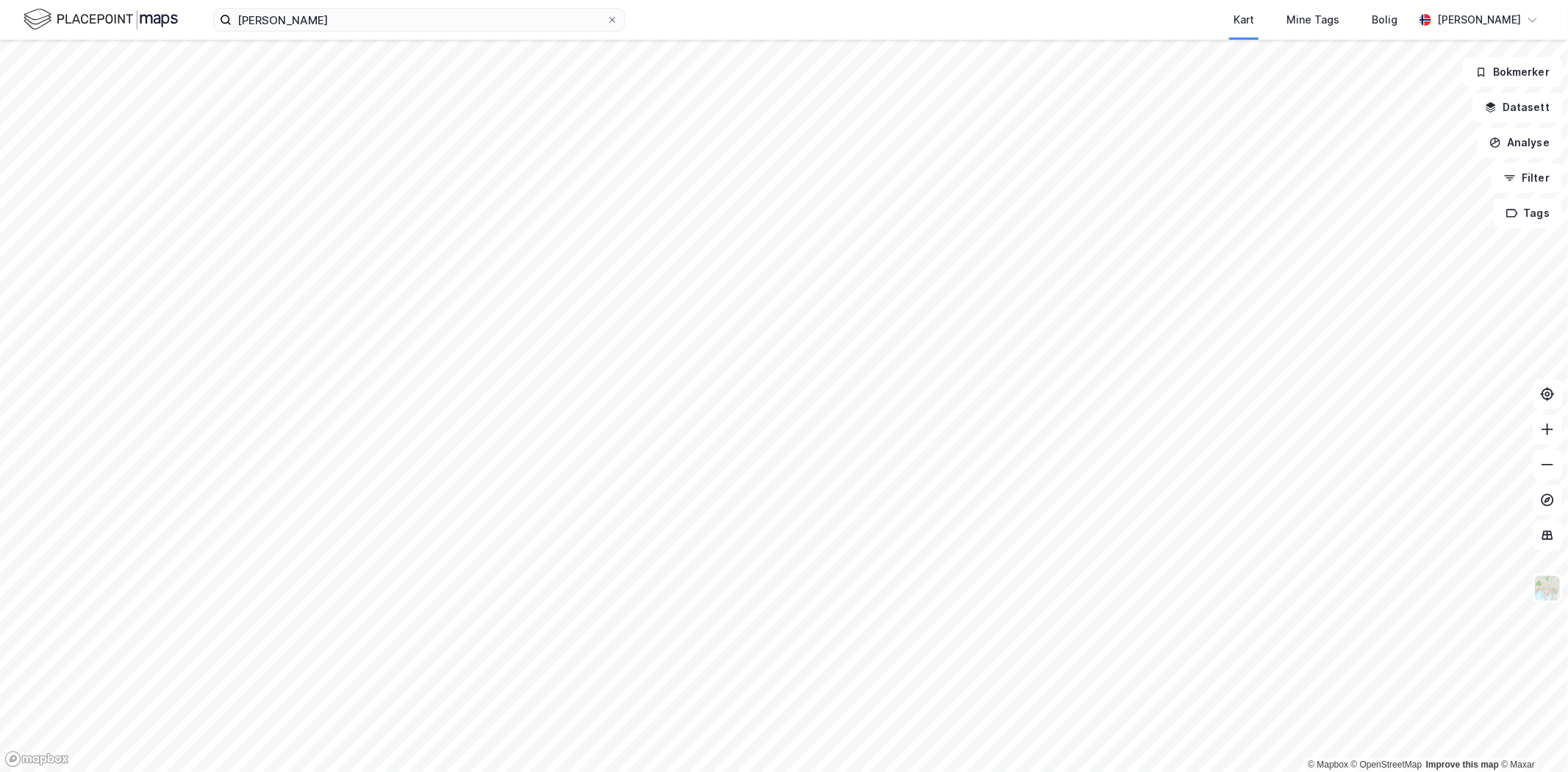
click at [1511, 147] on button "Analyse" at bounding box center [1519, 142] width 85 height 30
click at [1342, 176] on div "Tegn område" at bounding box center [1392, 174] width 128 height 13
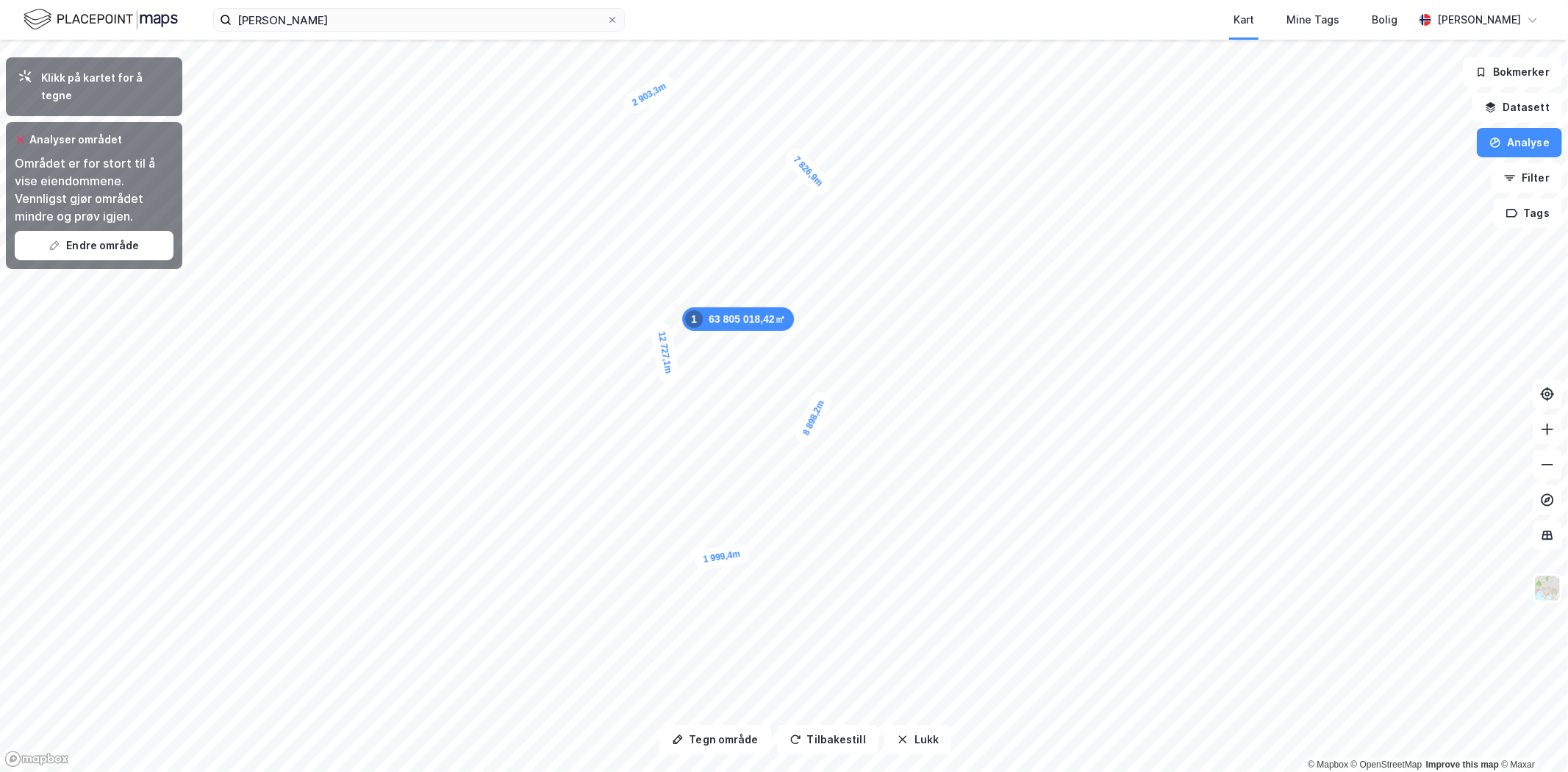
click at [76, 232] on button "Endre område" at bounding box center [93, 245] width 159 height 30
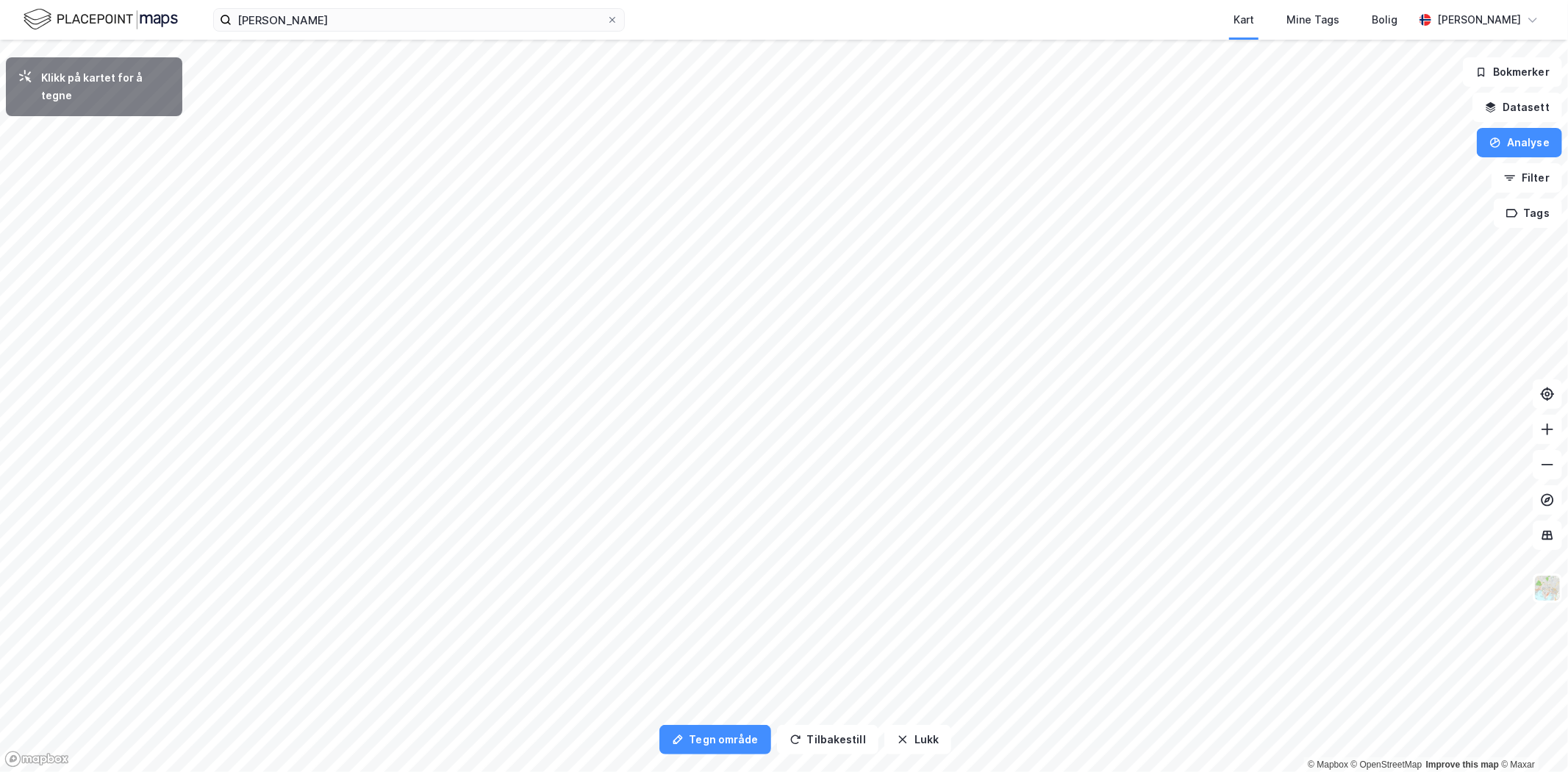
click at [1499, 145] on icon "button" at bounding box center [1495, 142] width 12 height 12
click at [1397, 179] on div "Tegn område" at bounding box center [1383, 174] width 169 height 24
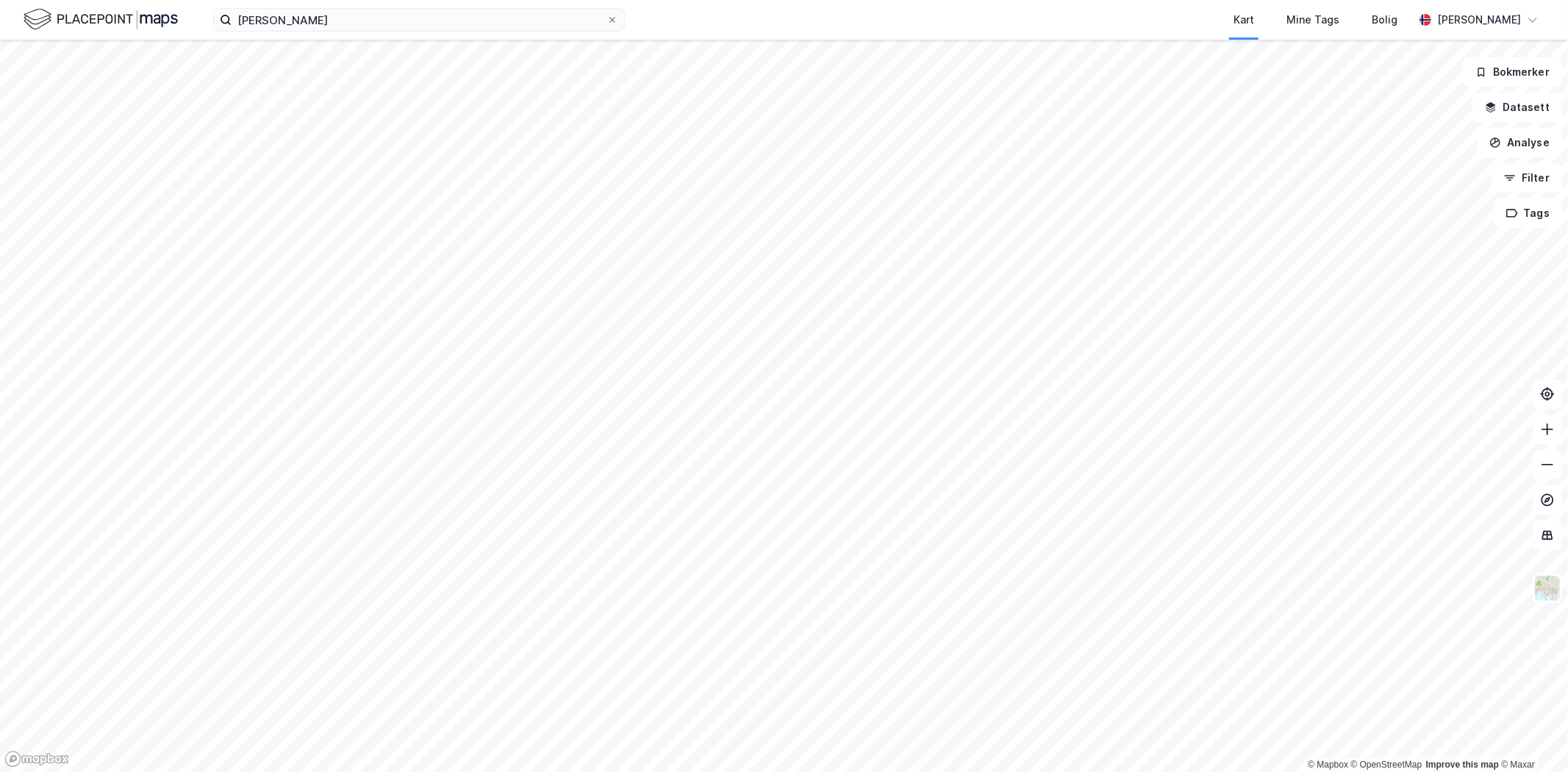
click at [1501, 145] on icon "button" at bounding box center [1496, 142] width 10 height 10
click at [1344, 177] on div "Tegn område" at bounding box center [1392, 174] width 128 height 13
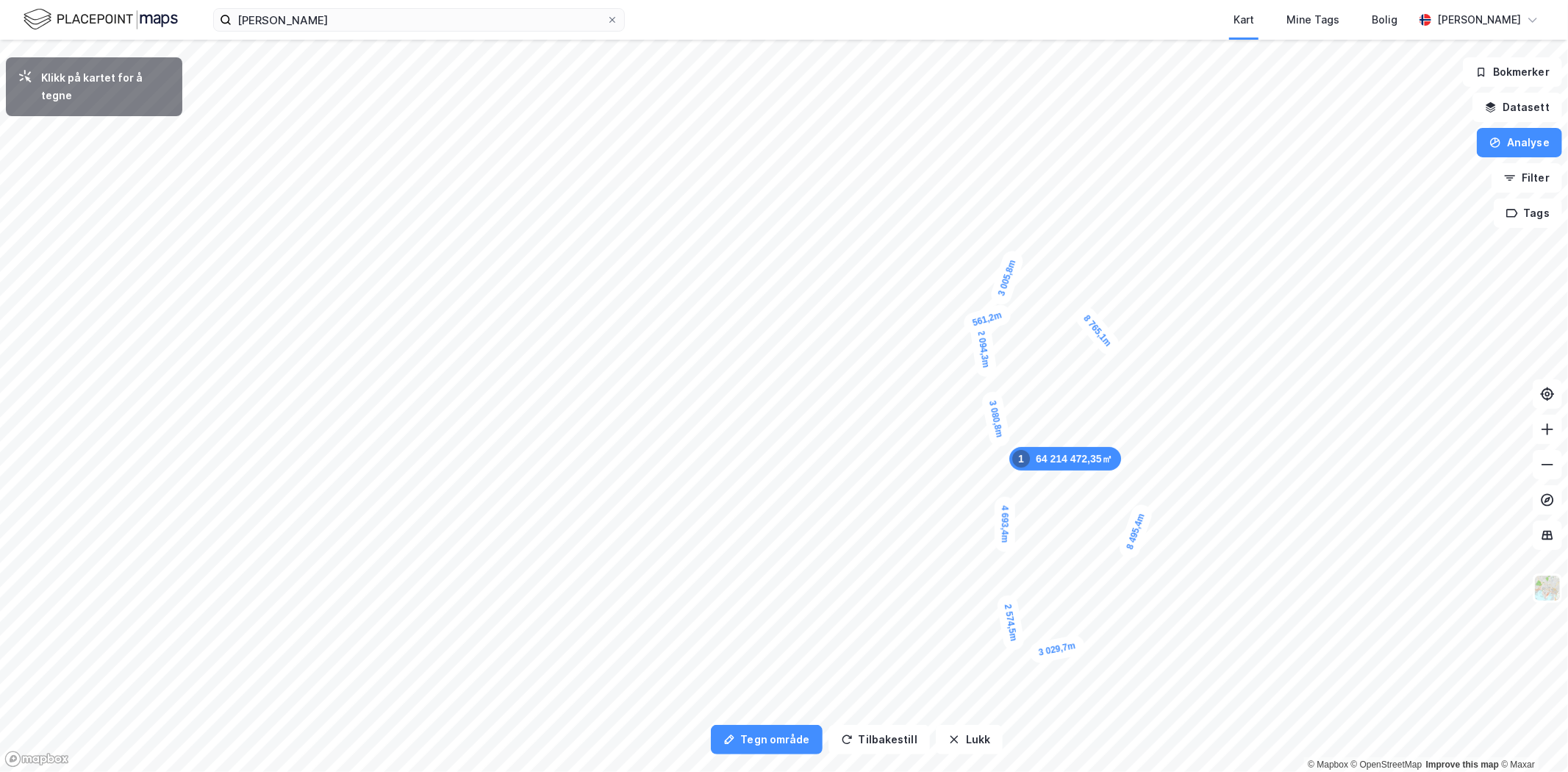
click at [980, 322] on div "561,2m" at bounding box center [987, 319] width 51 height 33
click at [989, 310] on div "344,3m" at bounding box center [991, 313] width 45 height 50
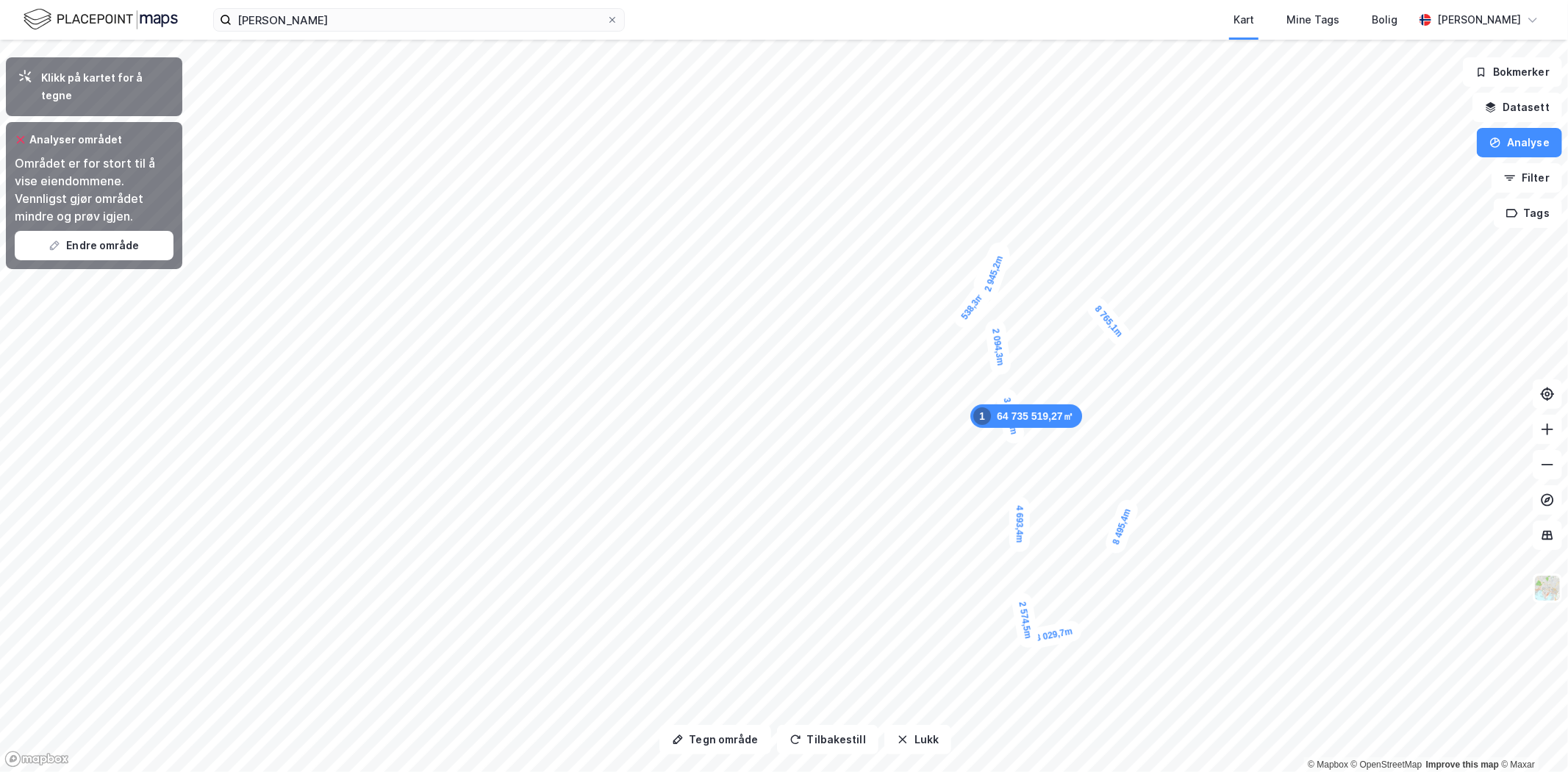
click at [89, 231] on button "Endre område" at bounding box center [93, 245] width 159 height 30
click at [108, 231] on button "Endre område" at bounding box center [93, 245] width 159 height 30
